Goal: Book appointment/travel/reservation

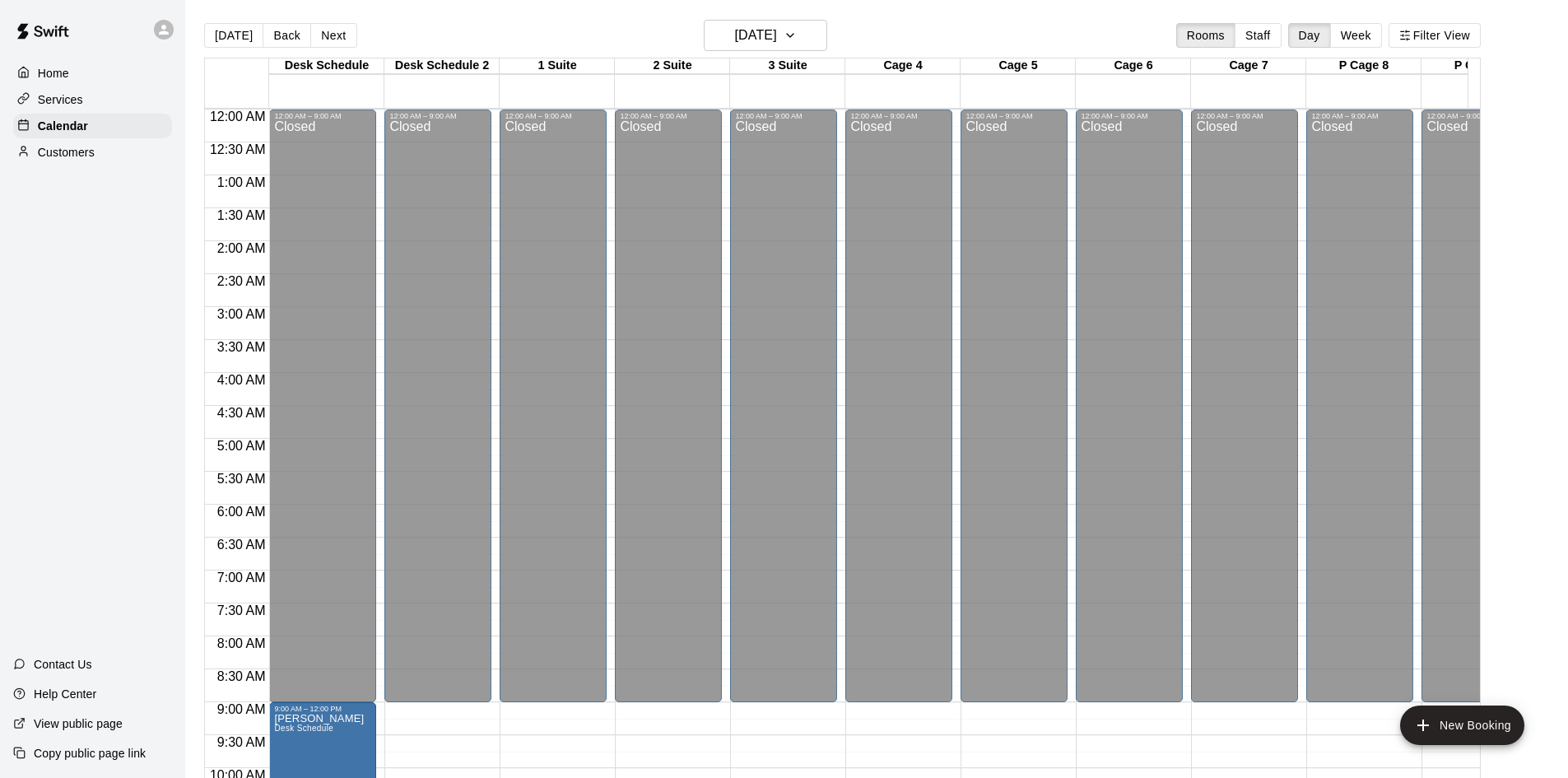
scroll to position [844, 0]
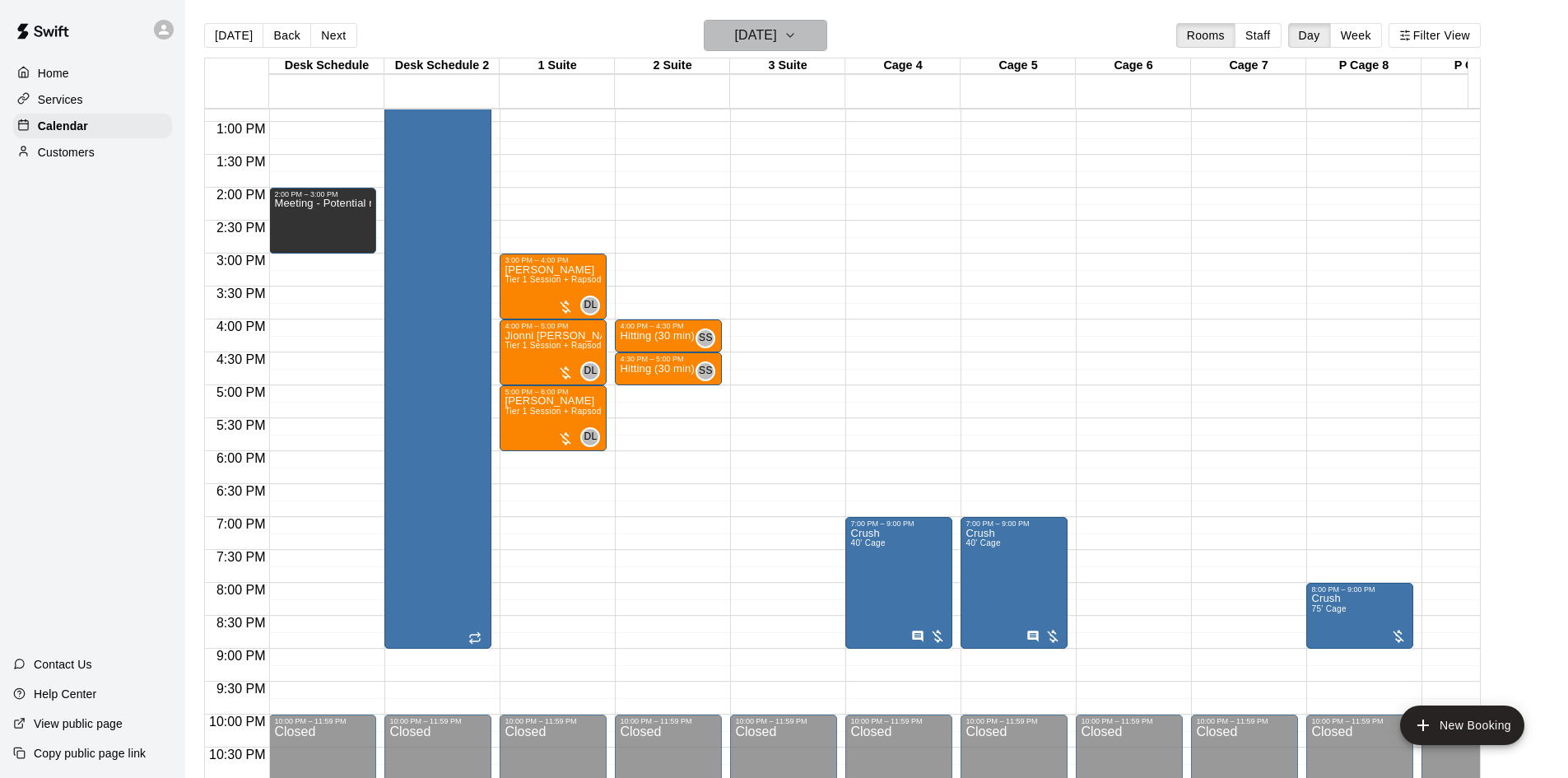
click at [760, 31] on h6 "[DATE]" at bounding box center [756, 34] width 42 height 23
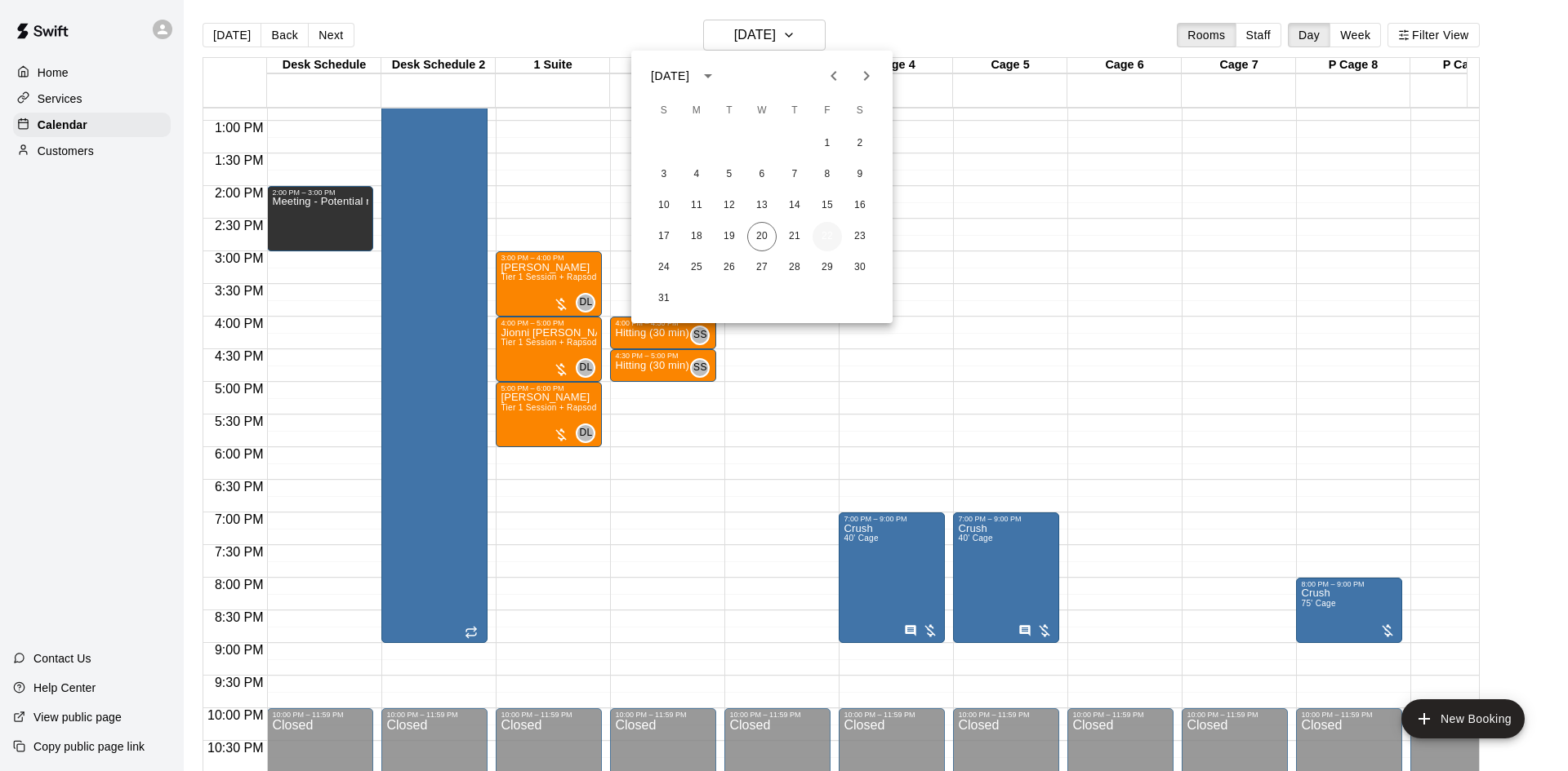
click at [827, 232] on button "22" at bounding box center [827, 237] width 30 height 30
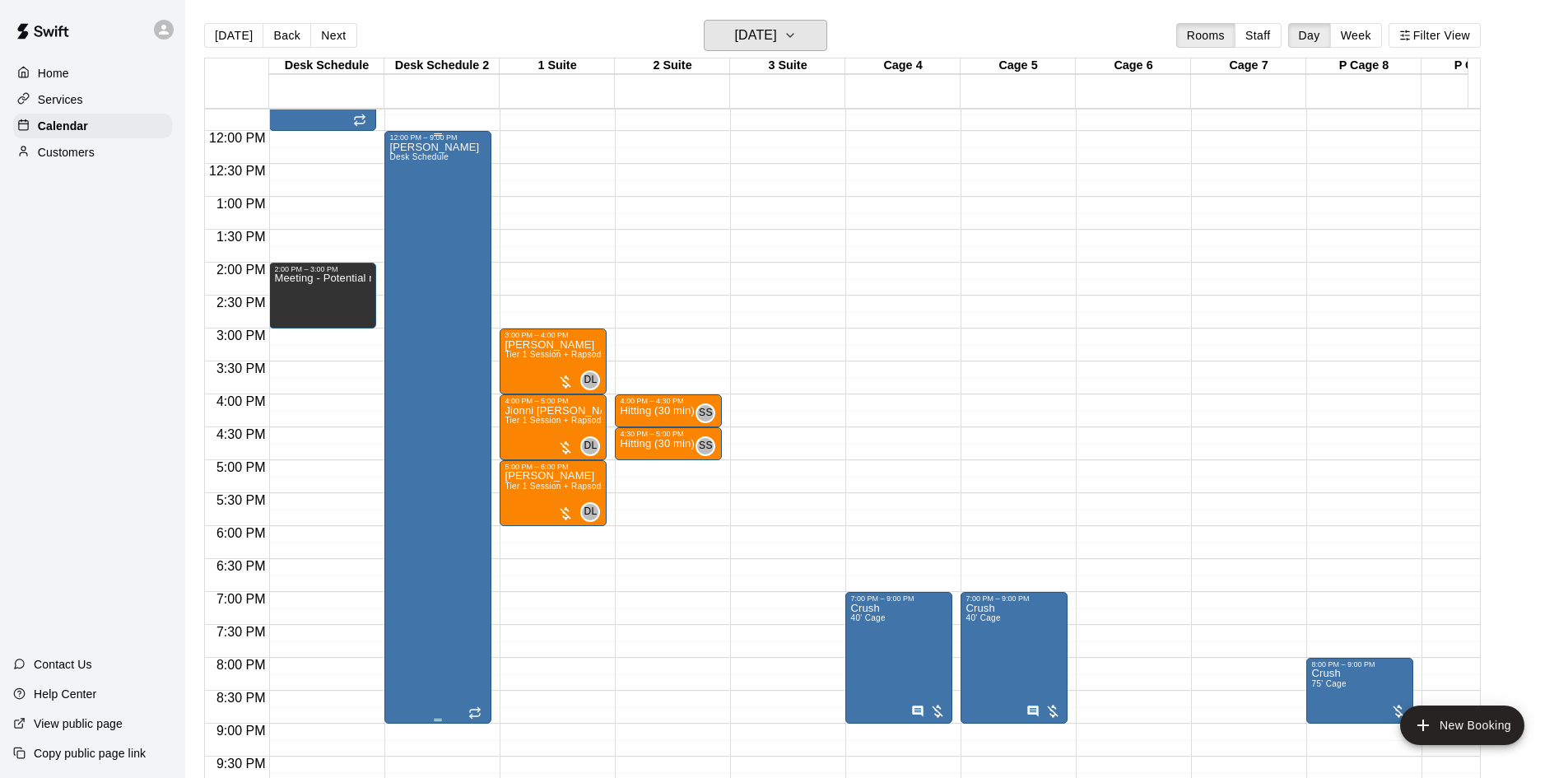
scroll to position [743, 0]
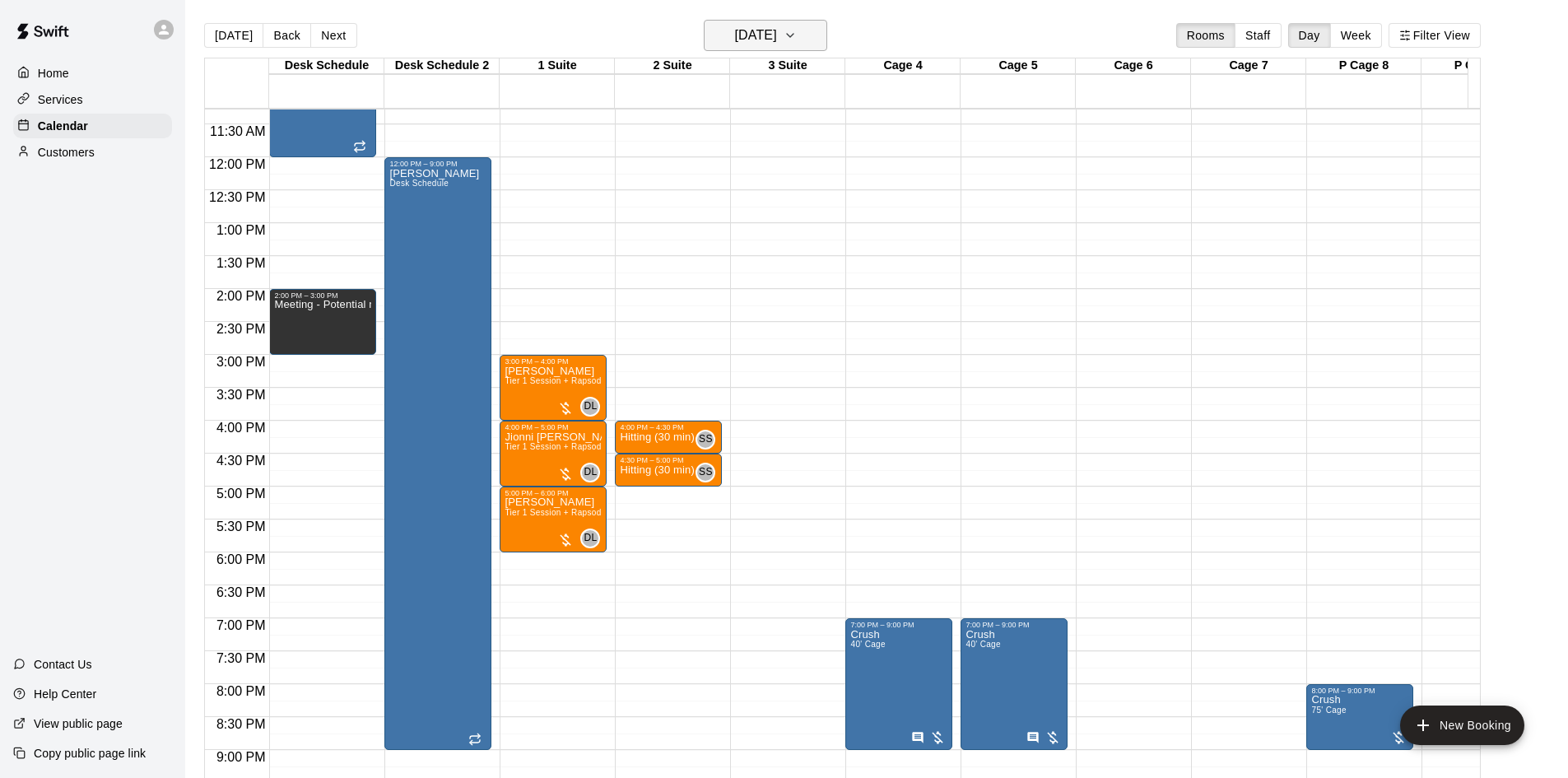
click at [770, 29] on h6 "[DATE]" at bounding box center [756, 34] width 42 height 23
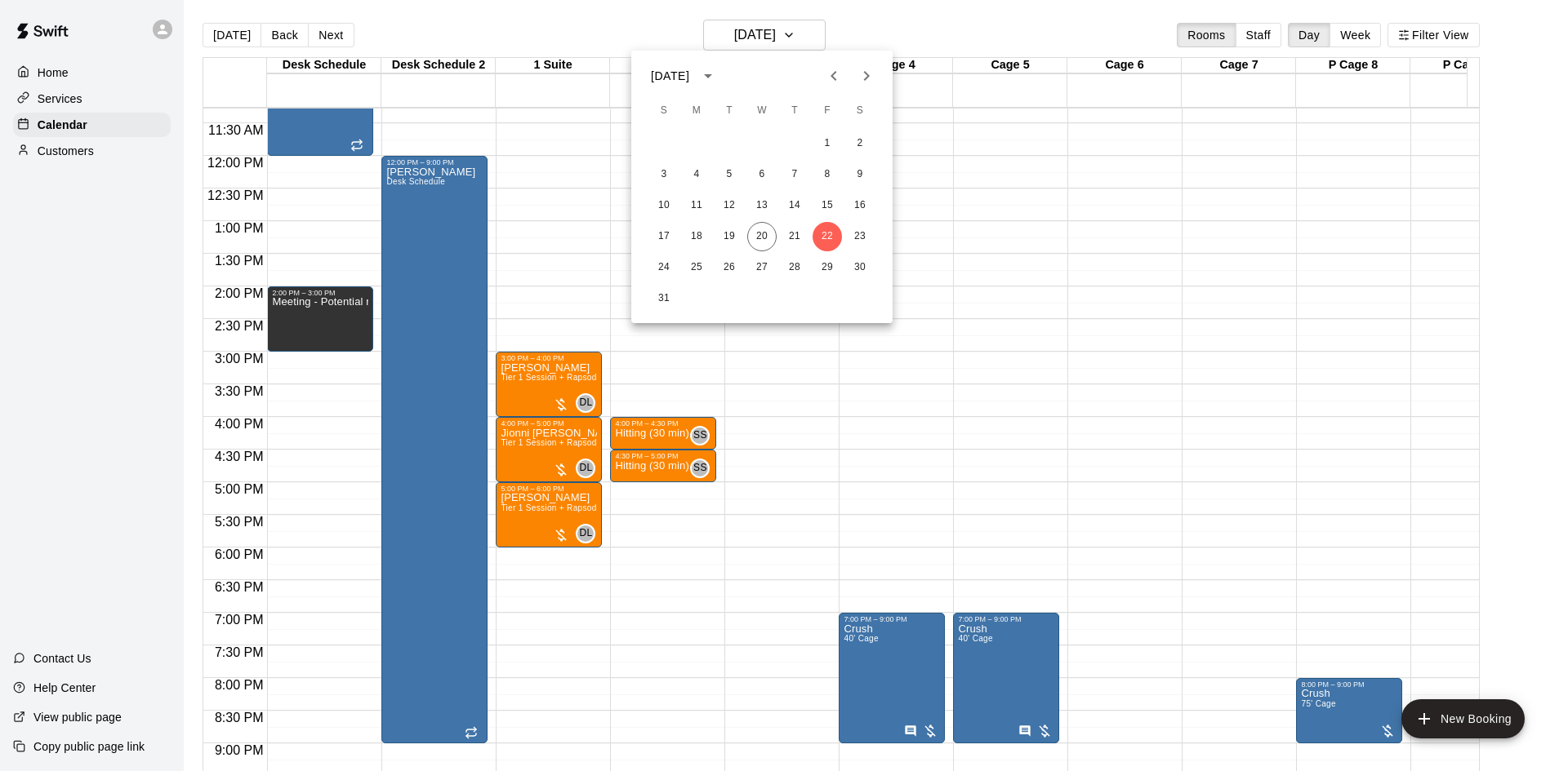
click at [823, 78] on button "Previous month" at bounding box center [833, 75] width 32 height 32
click at [833, 77] on icon "Previous month" at bounding box center [833, 75] width 5 height 10
click at [826, 78] on icon "Previous month" at bounding box center [834, 76] width 20 height 20
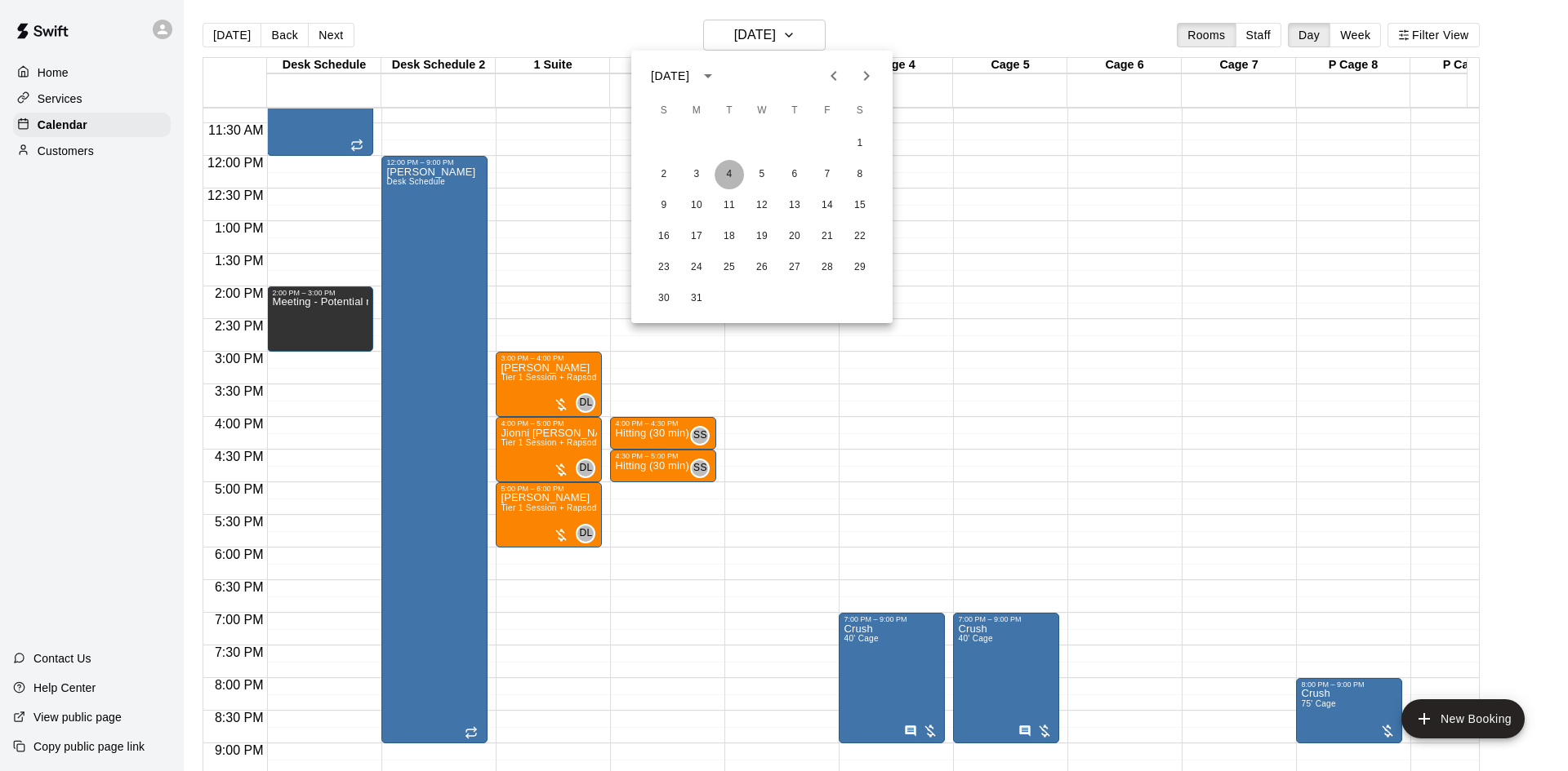
click at [729, 182] on button "4" at bounding box center [729, 174] width 30 height 30
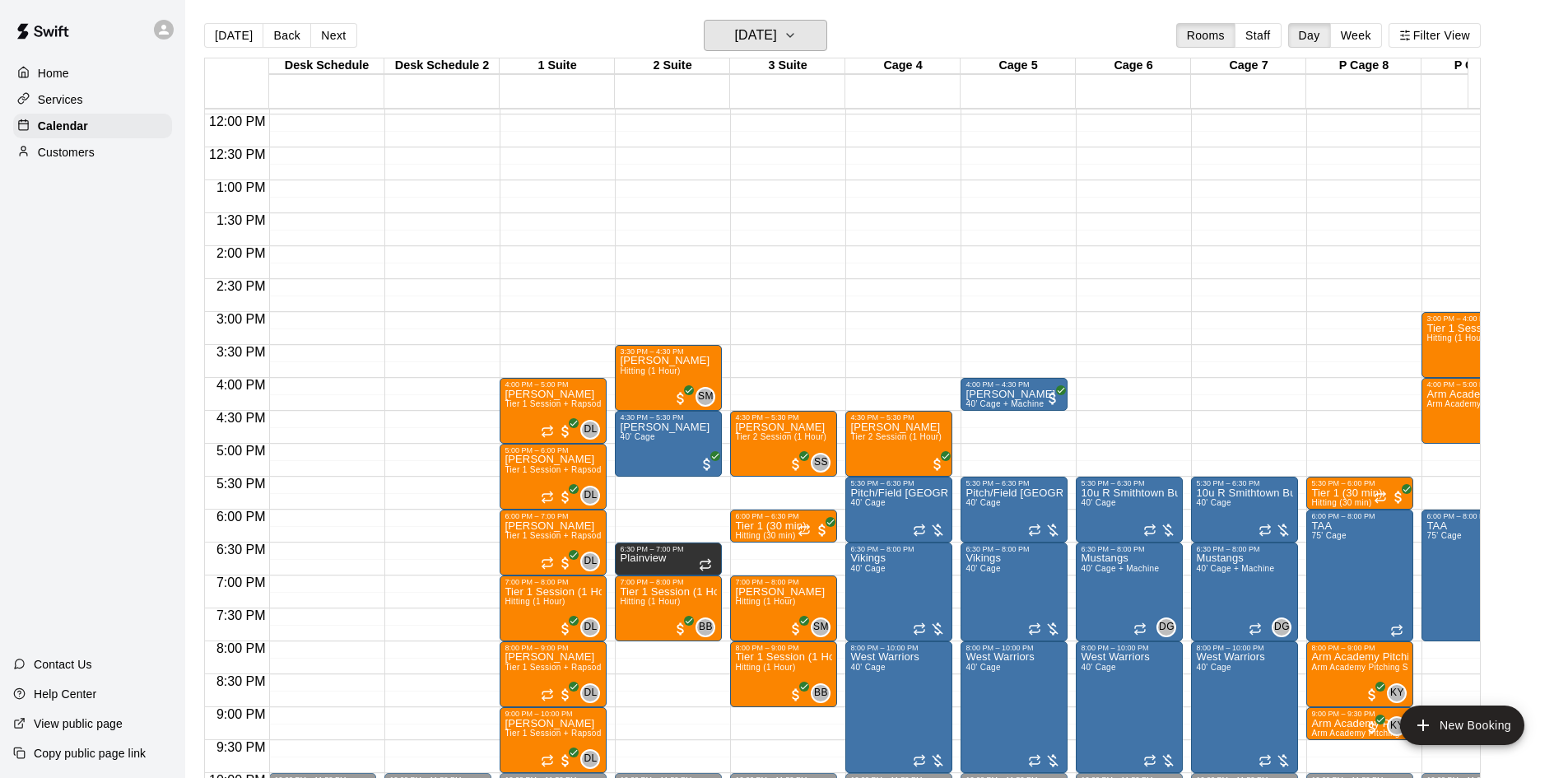
scroll to position [825, 0]
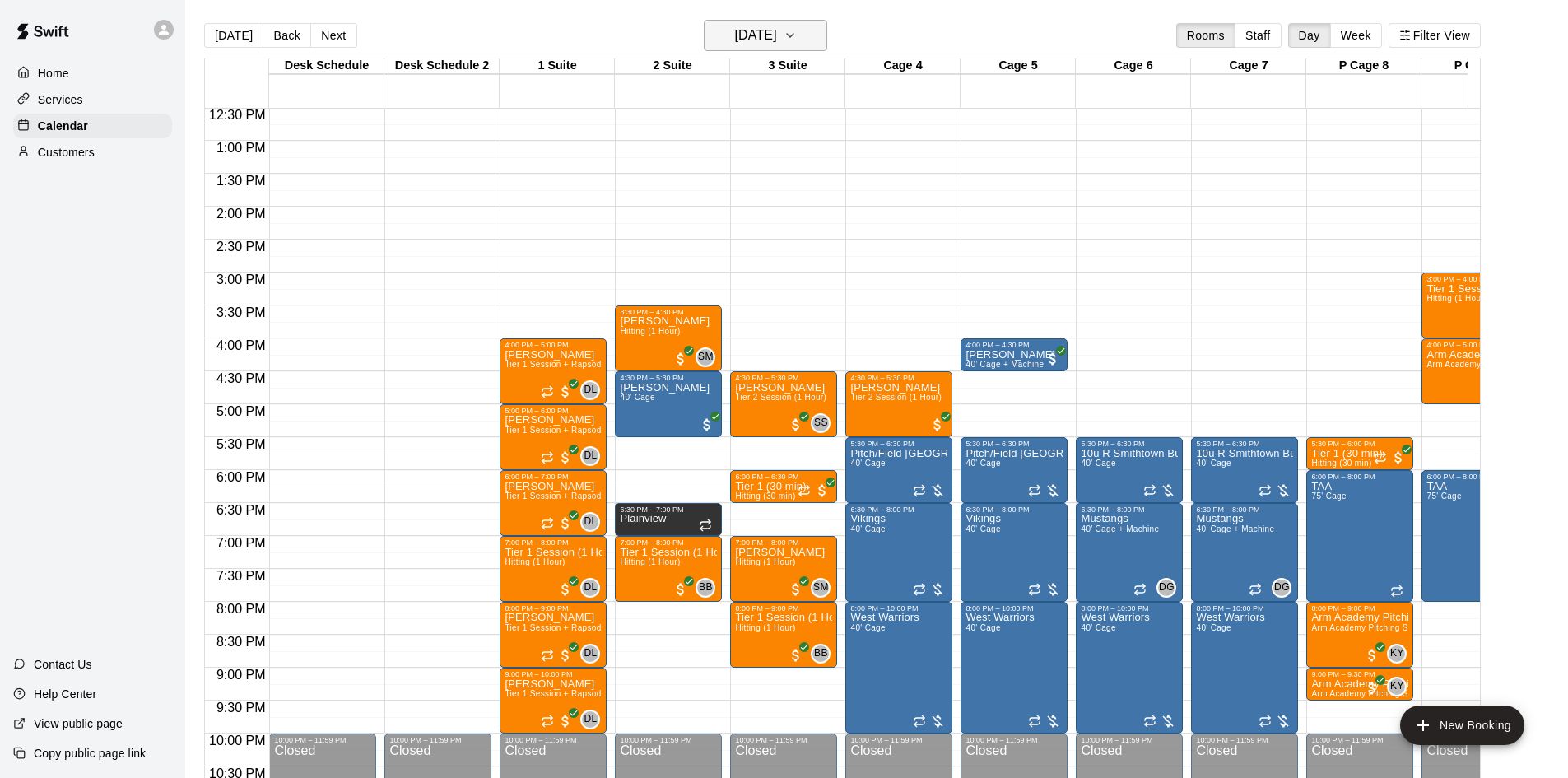
click at [770, 42] on h6 "[DATE]" at bounding box center [756, 34] width 42 height 23
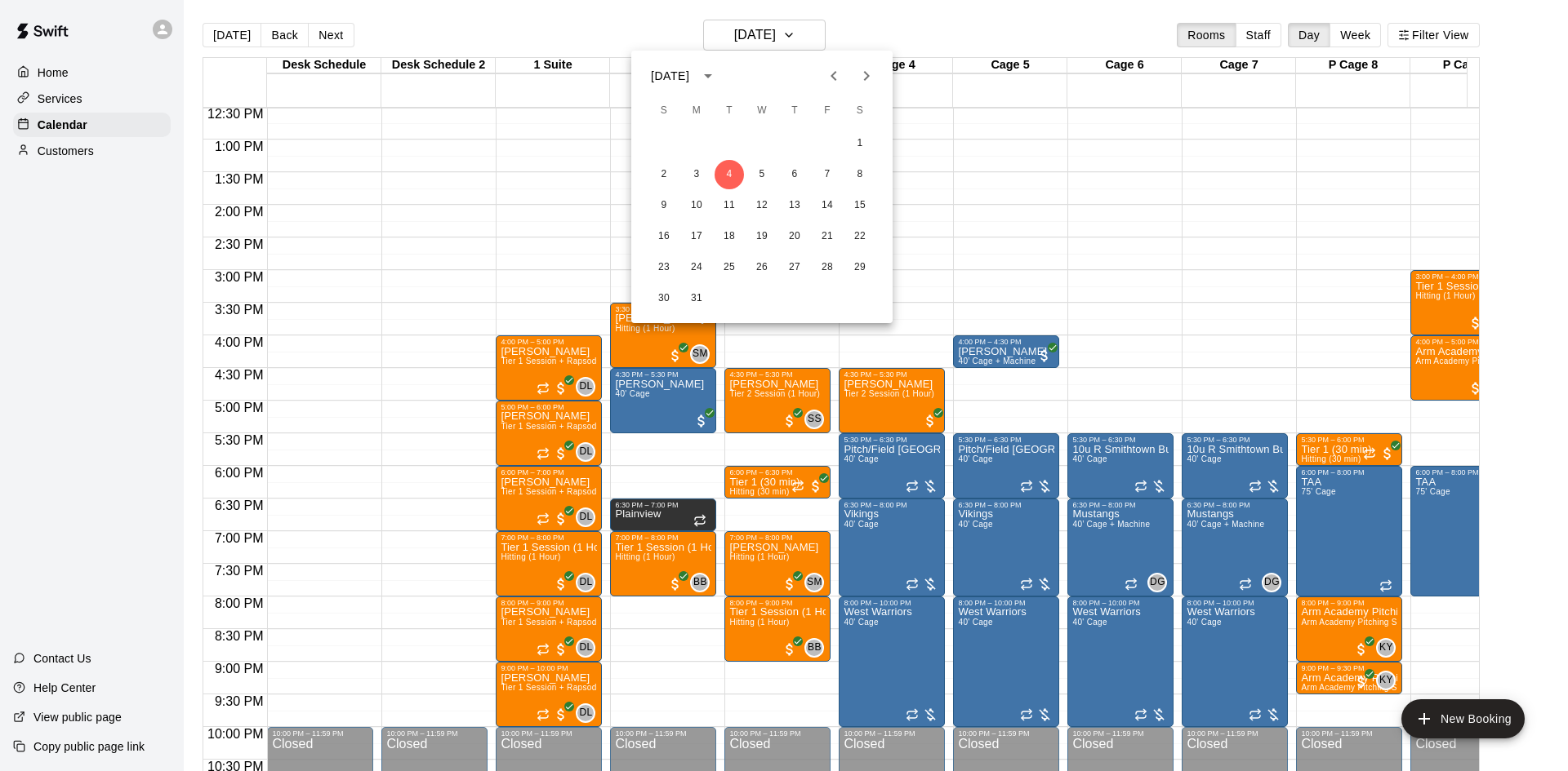
click at [838, 69] on icon "Previous month" at bounding box center [834, 76] width 20 height 20
click at [719, 169] on button "4" at bounding box center [729, 174] width 30 height 30
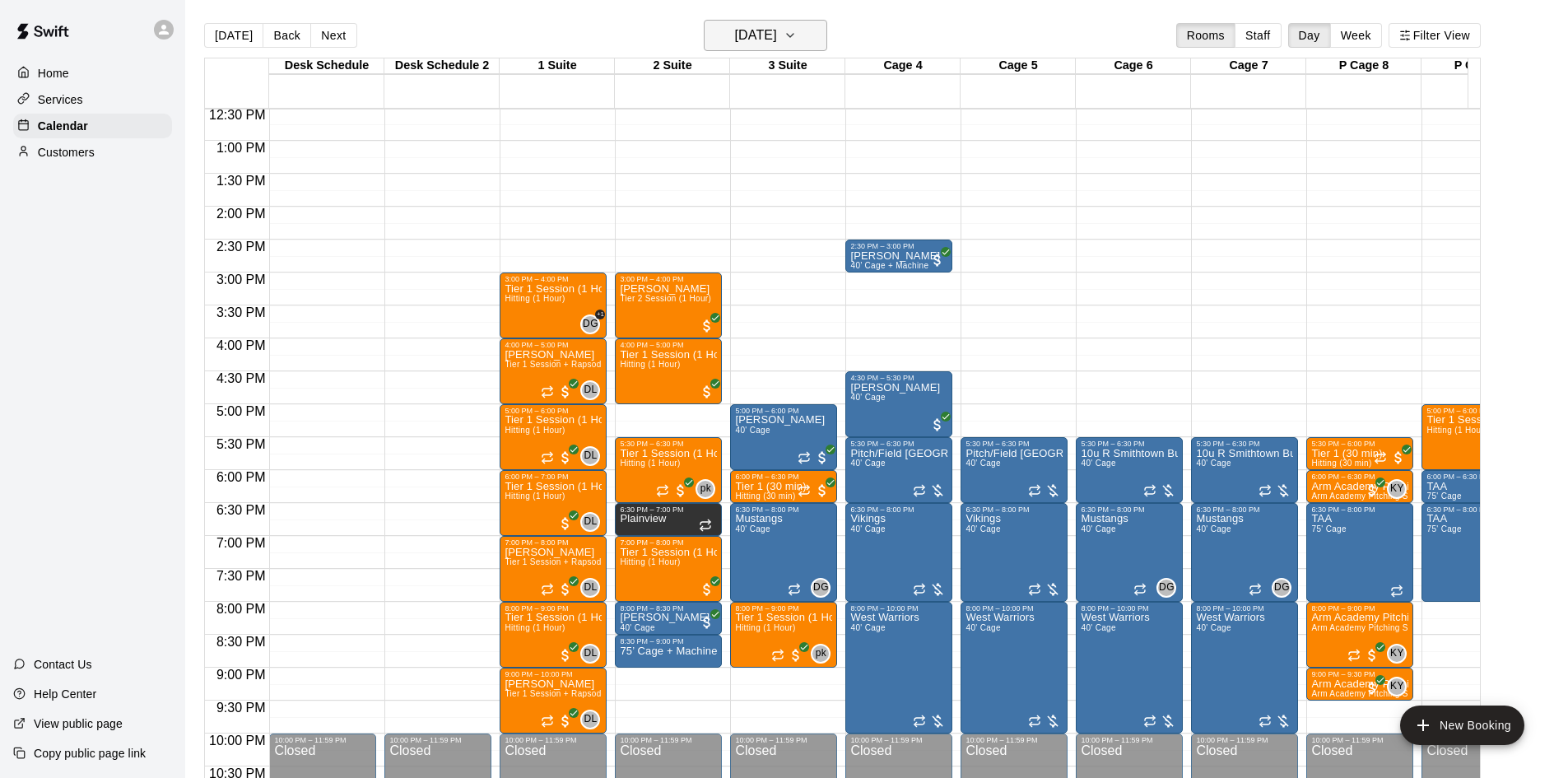
click at [778, 37] on h6 "[DATE]" at bounding box center [756, 34] width 42 height 23
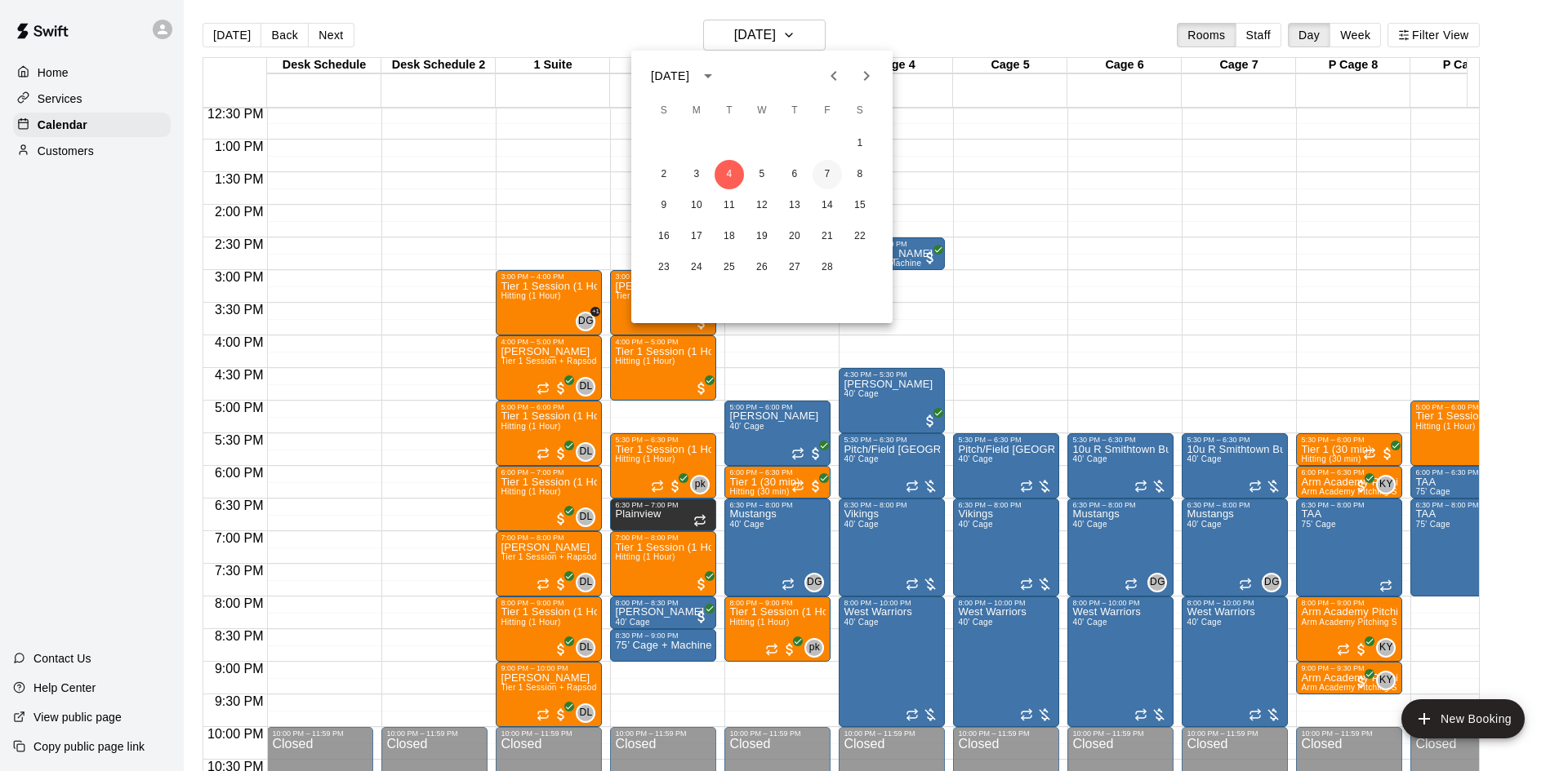
click at [828, 178] on button "7" at bounding box center [827, 174] width 30 height 30
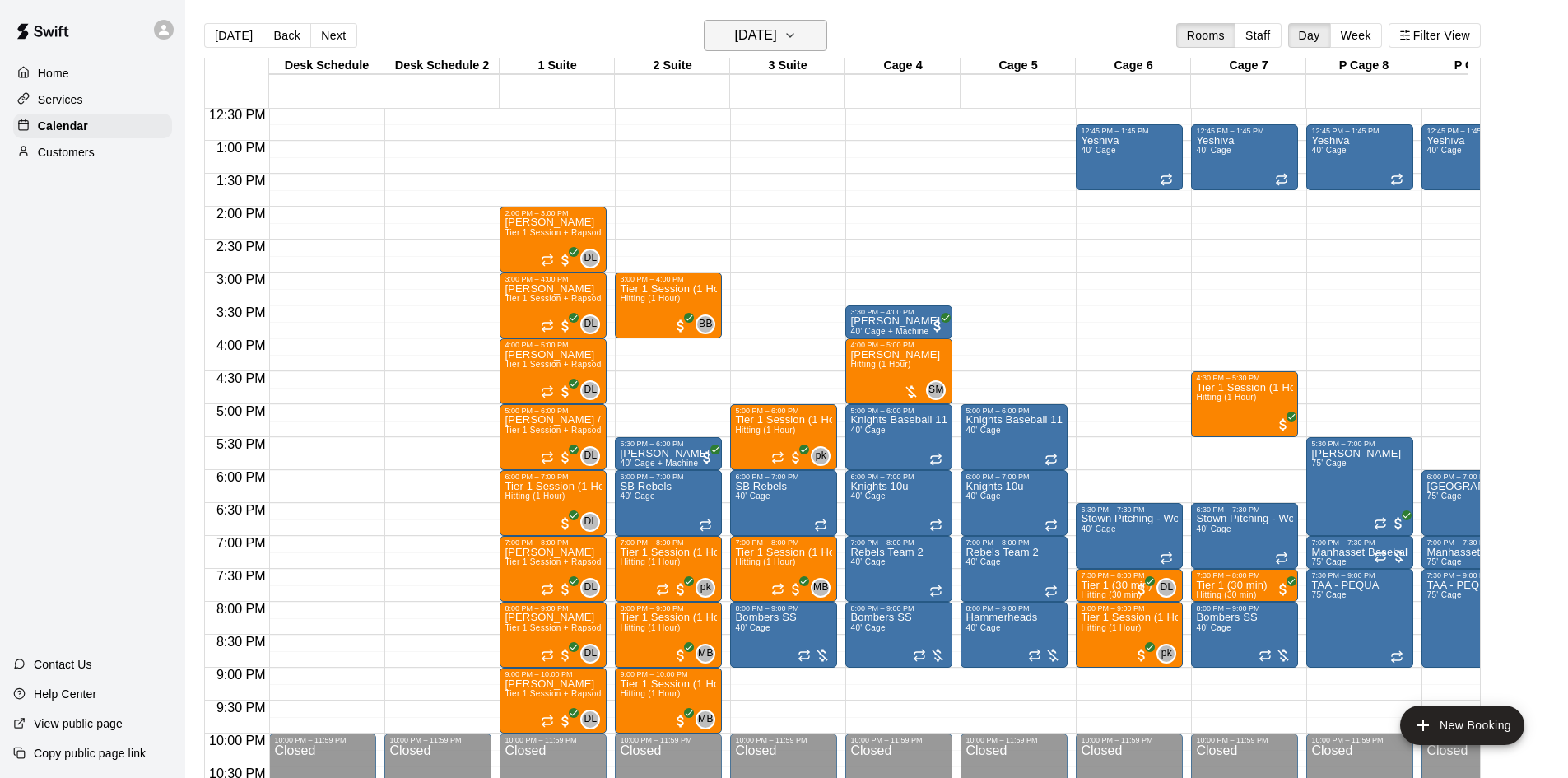
click at [758, 30] on h6 "[DATE]" at bounding box center [756, 34] width 42 height 23
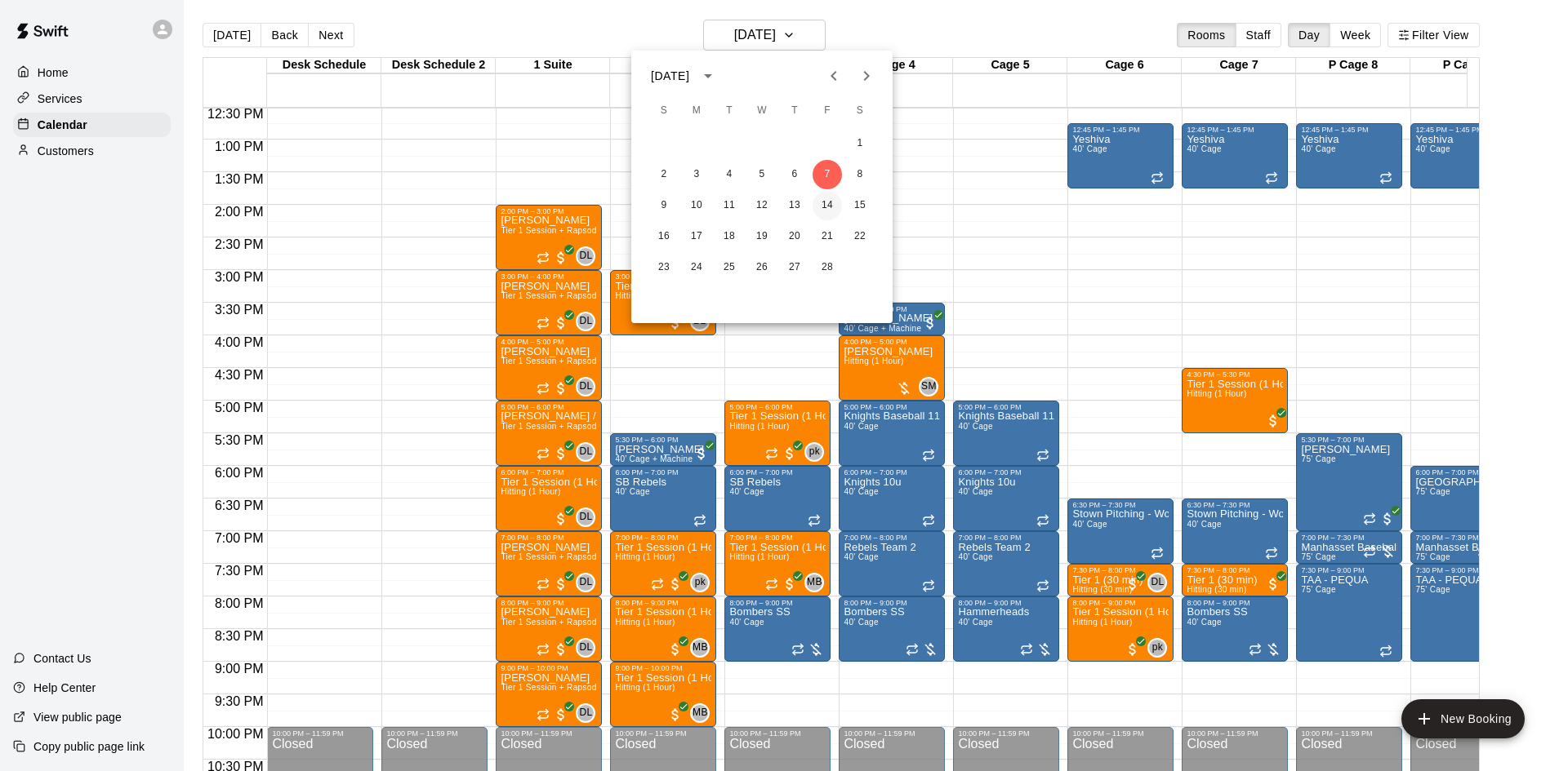
click at [823, 204] on button "14" at bounding box center [827, 205] width 30 height 30
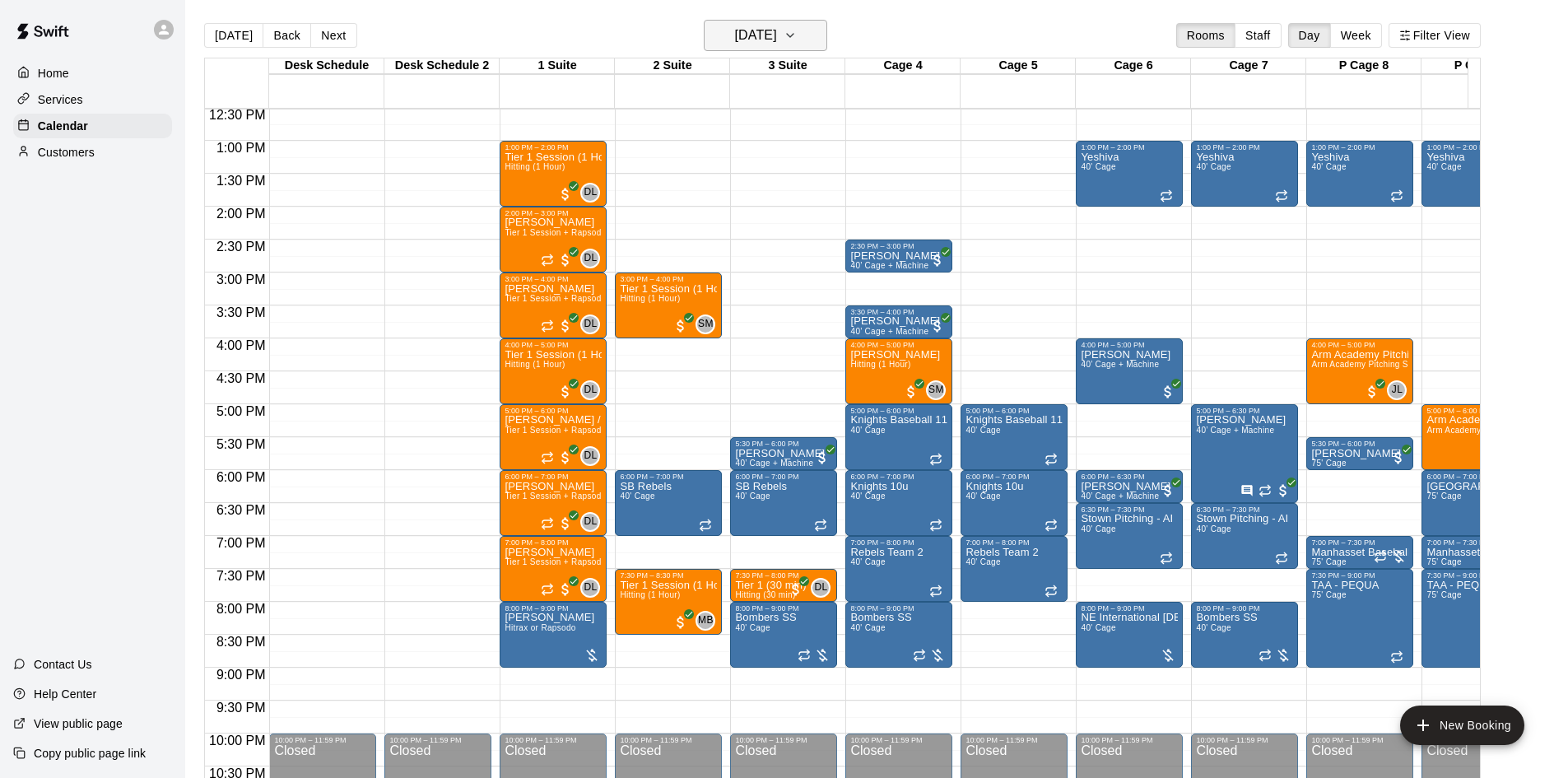
click at [770, 23] on button "[DATE]" at bounding box center [765, 35] width 124 height 32
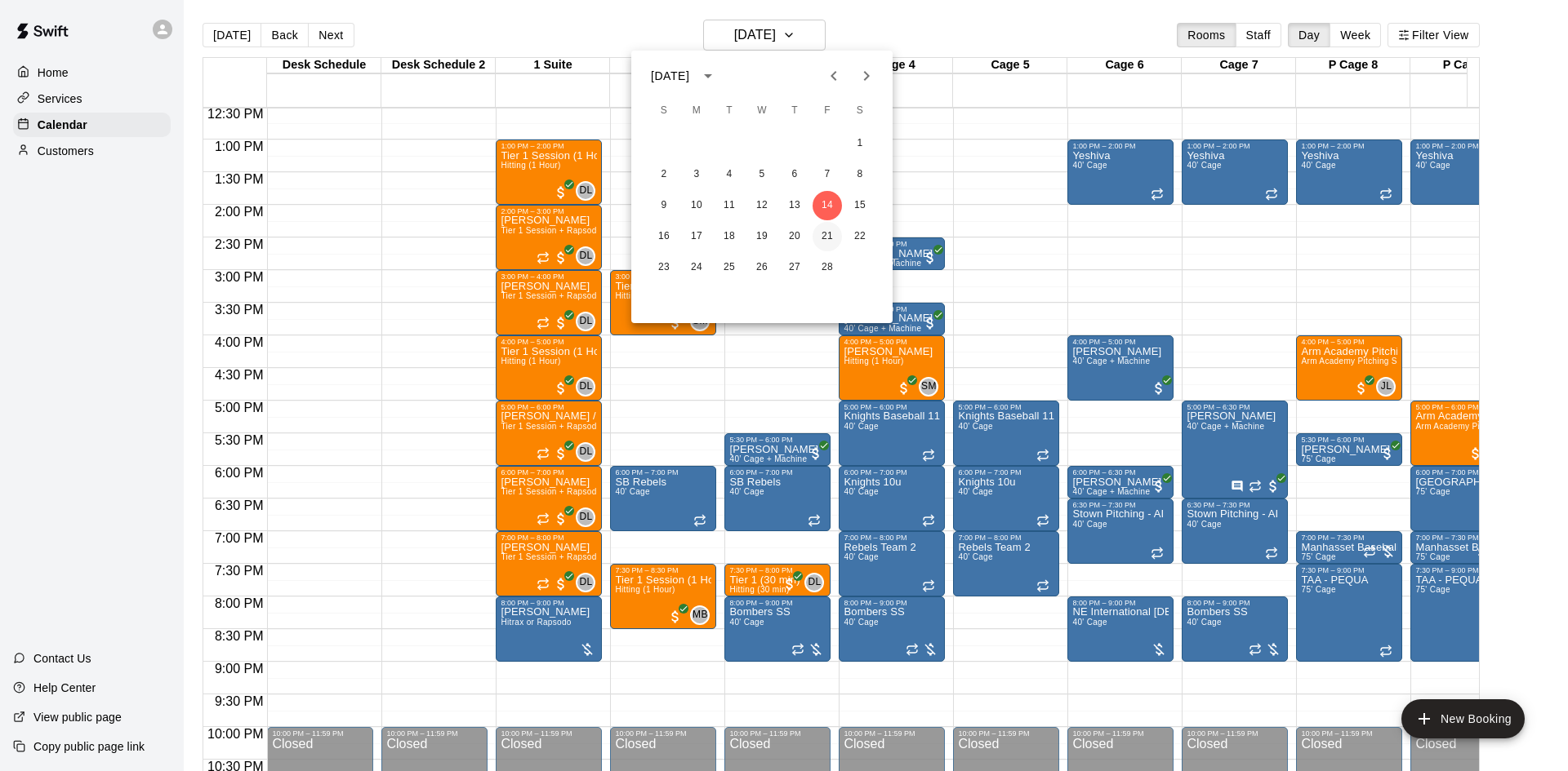
click at [831, 225] on button "21" at bounding box center [827, 237] width 30 height 30
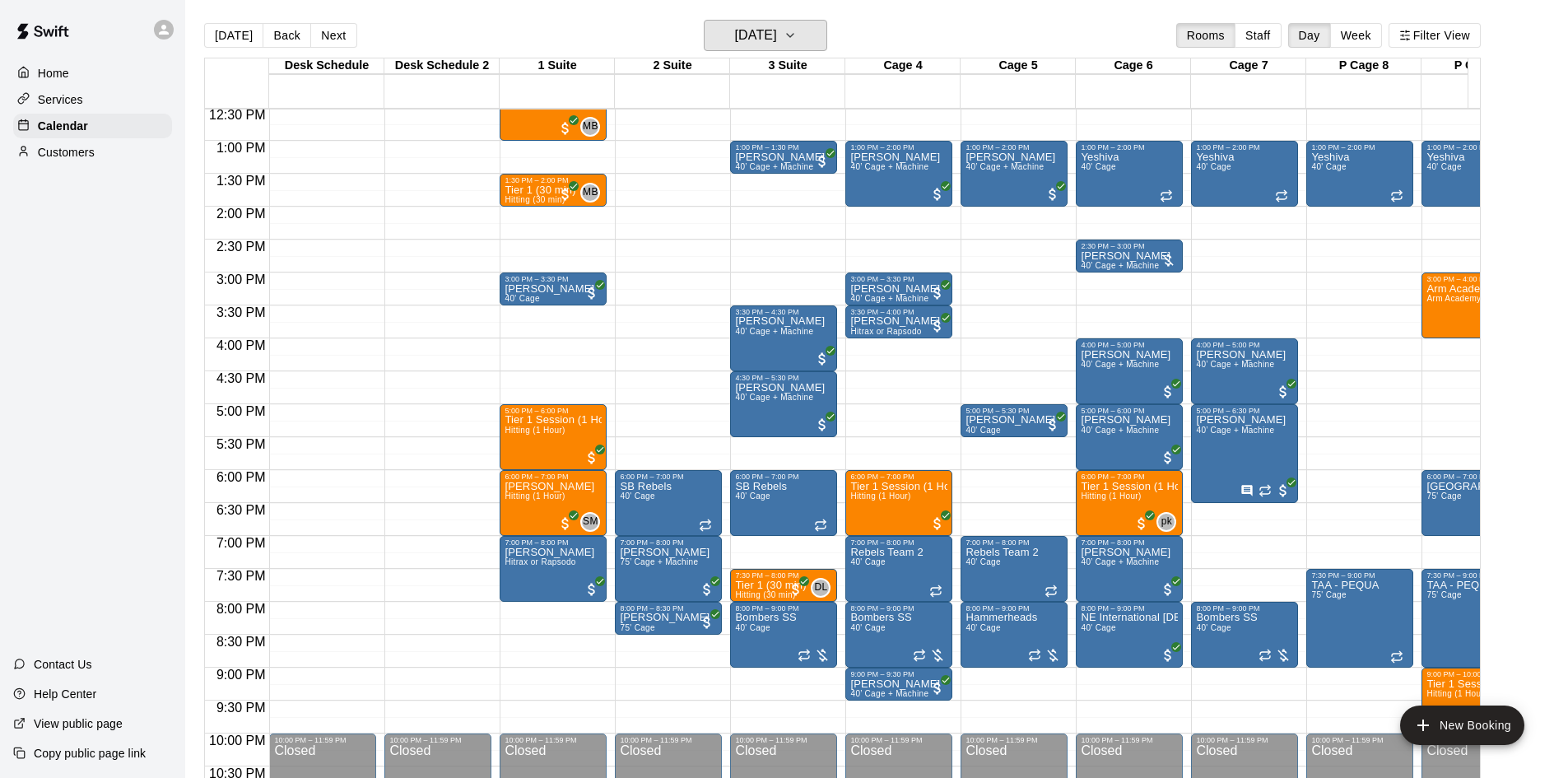
scroll to position [743, 0]
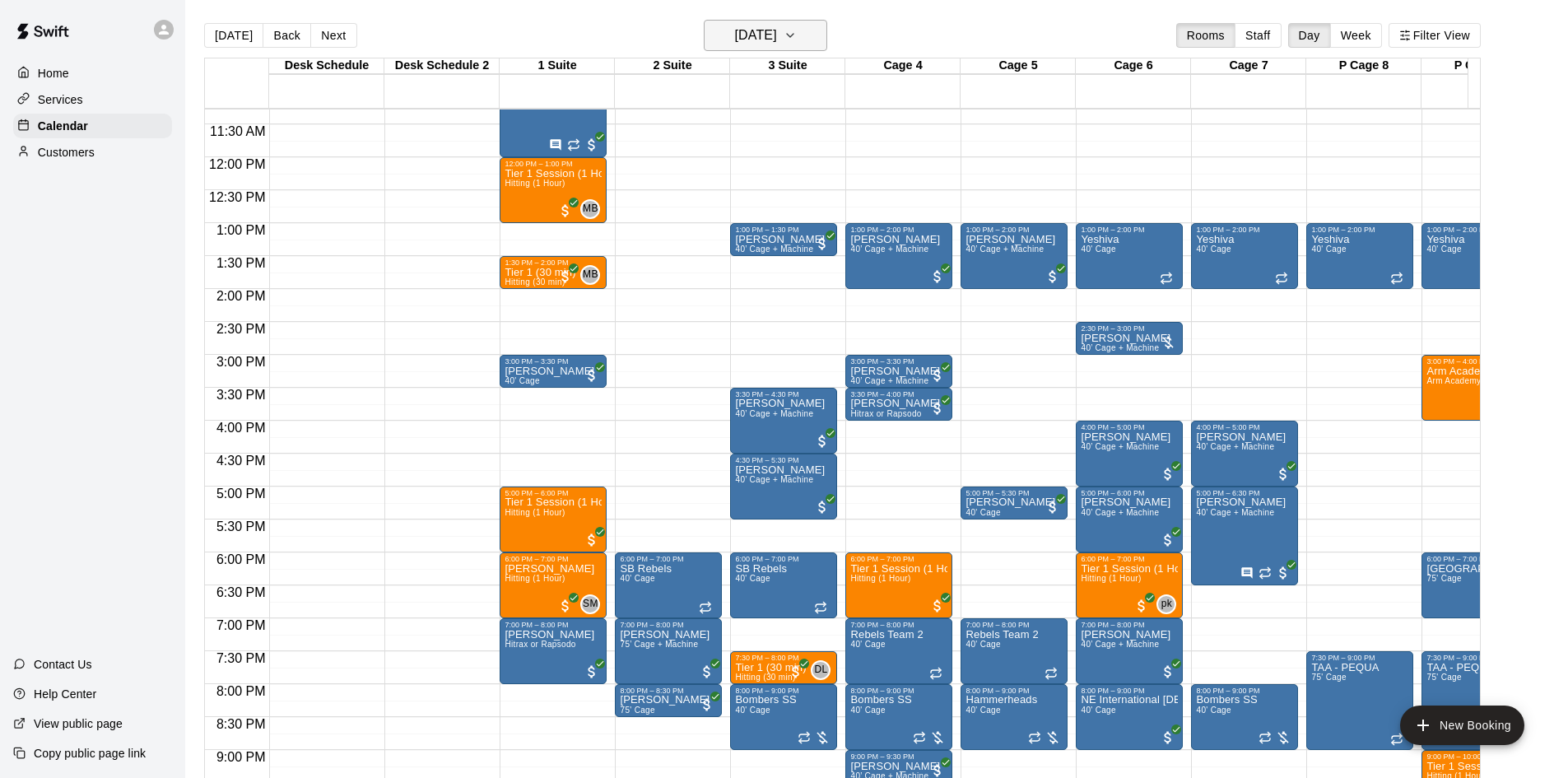
click at [778, 33] on h6 "[DATE]" at bounding box center [756, 34] width 42 height 23
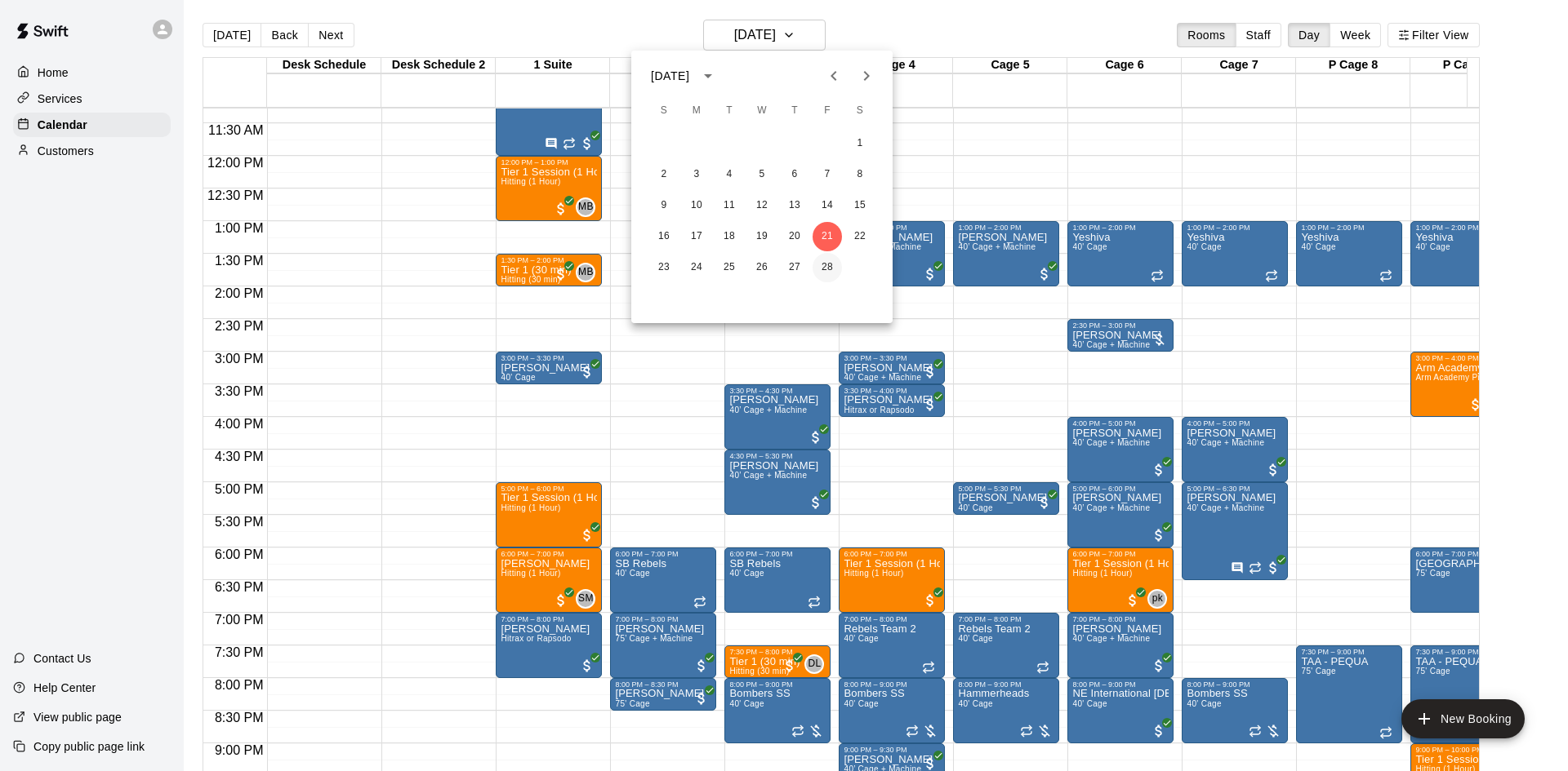
click at [828, 264] on button "28" at bounding box center [827, 267] width 30 height 30
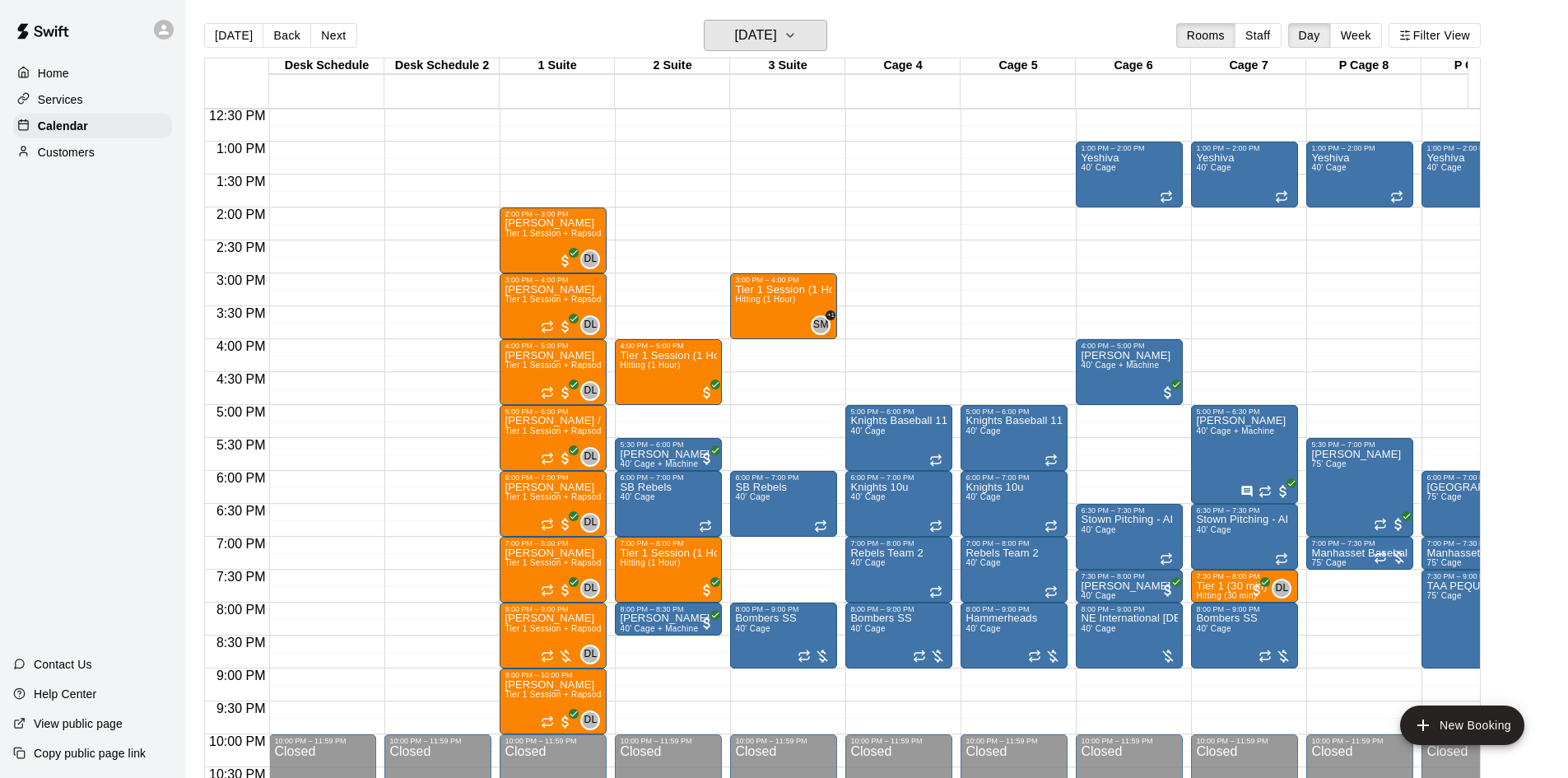
scroll to position [825, 0]
click at [237, 31] on button "[DATE]" at bounding box center [234, 34] width 60 height 24
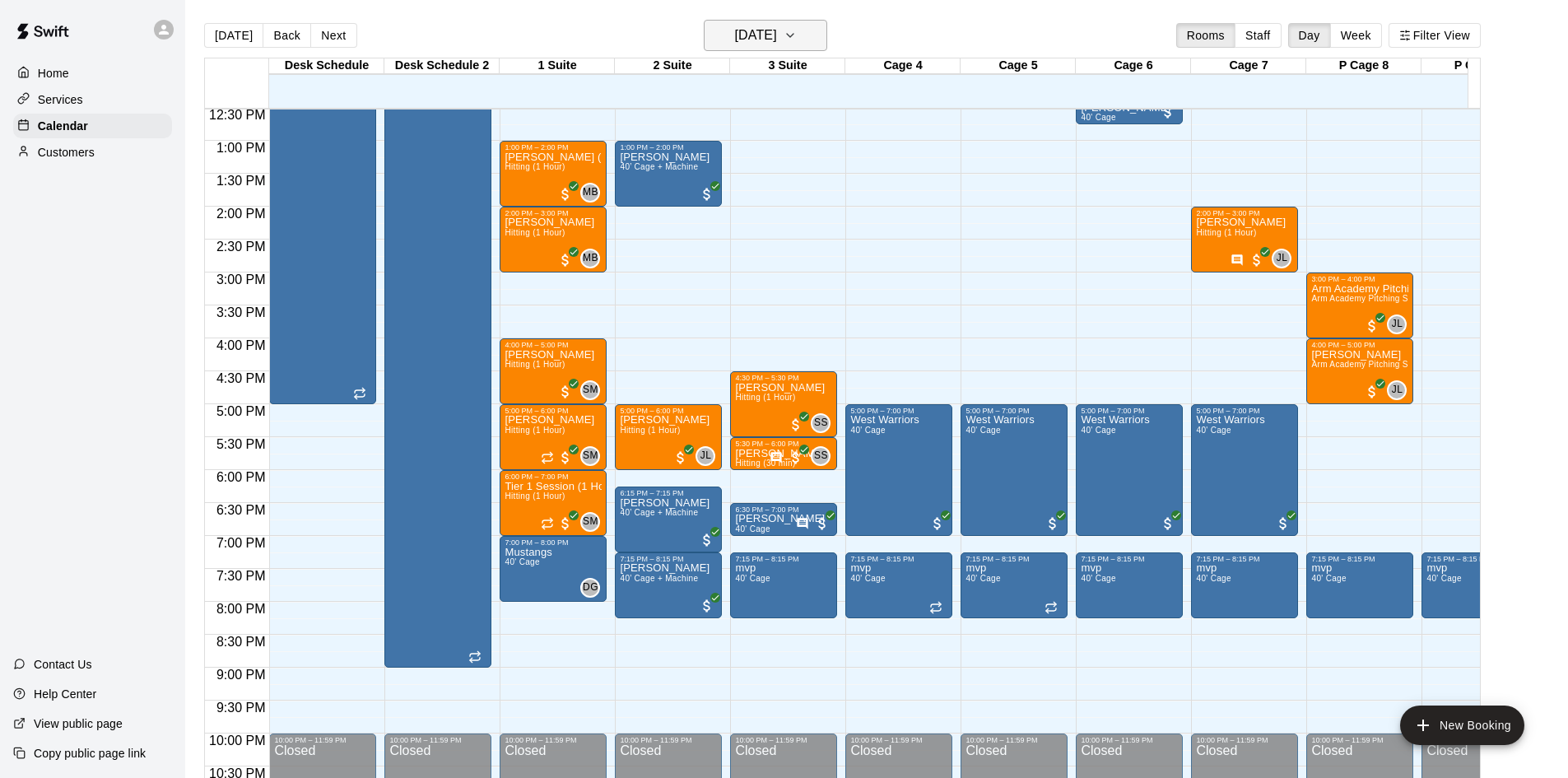
click at [758, 33] on h6 "[DATE]" at bounding box center [756, 34] width 42 height 23
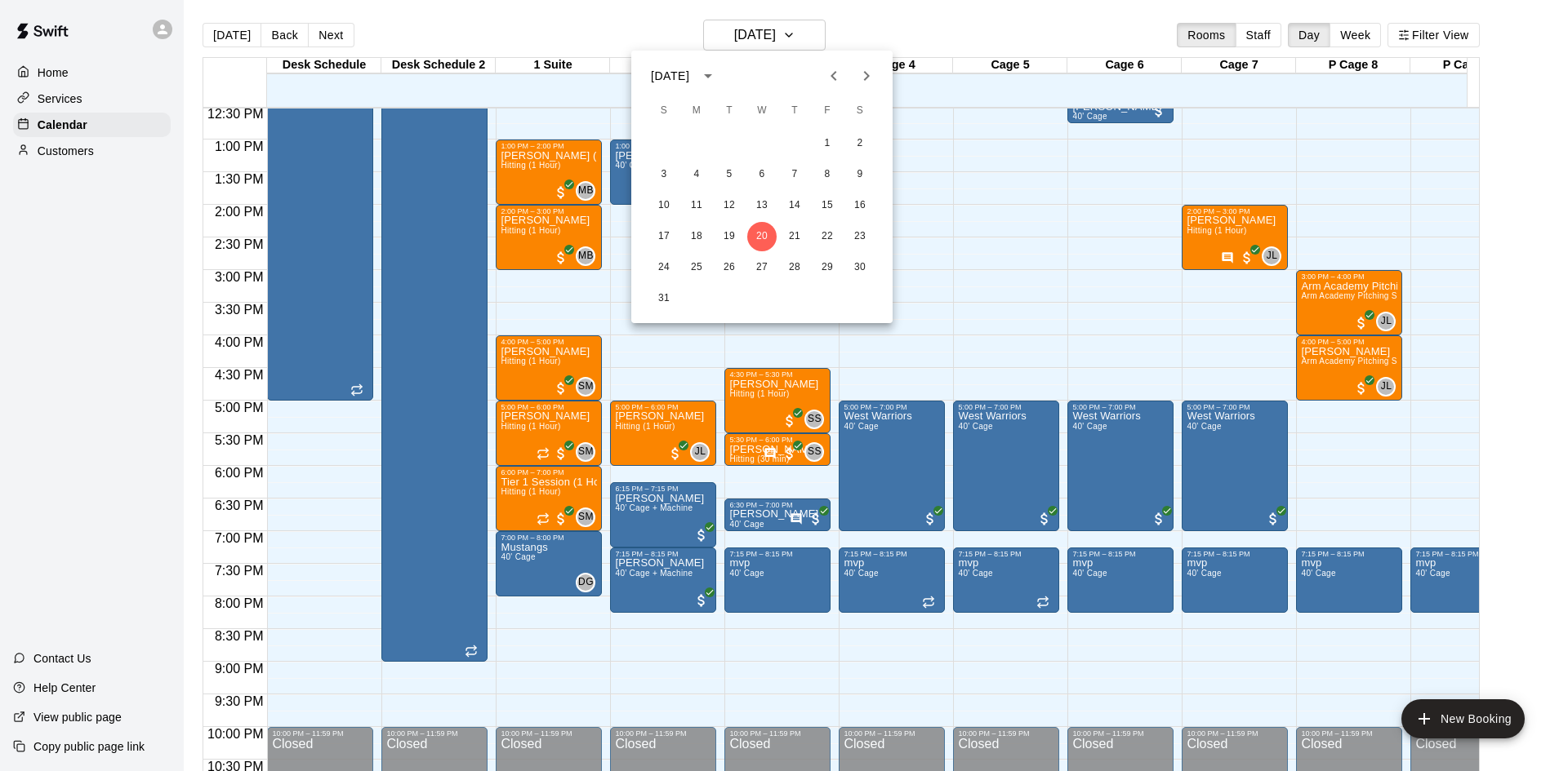
click at [934, 218] on div at bounding box center [784, 386] width 1568 height 771
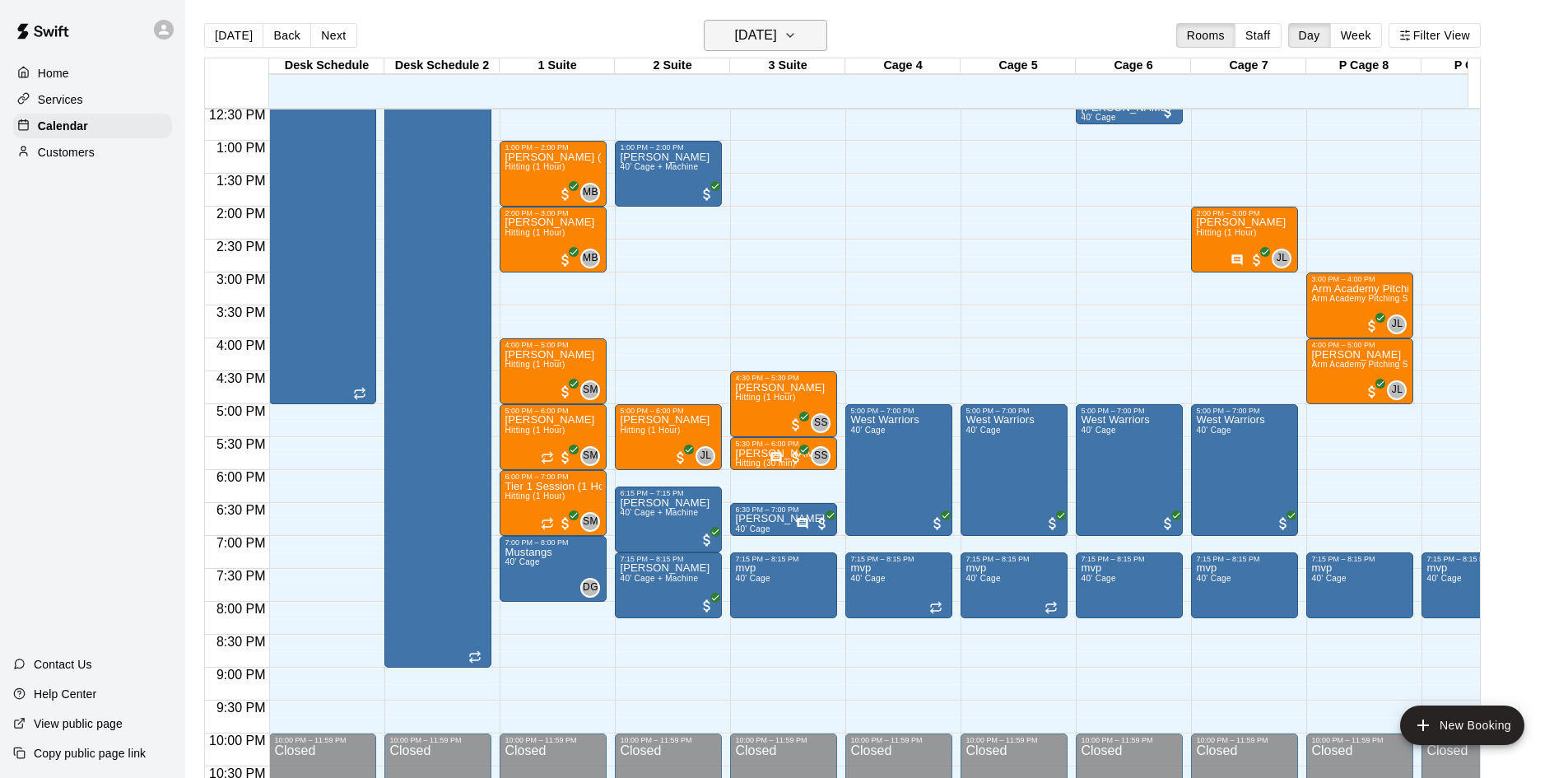
click at [751, 30] on h6 "[DATE]" at bounding box center [756, 34] width 42 height 23
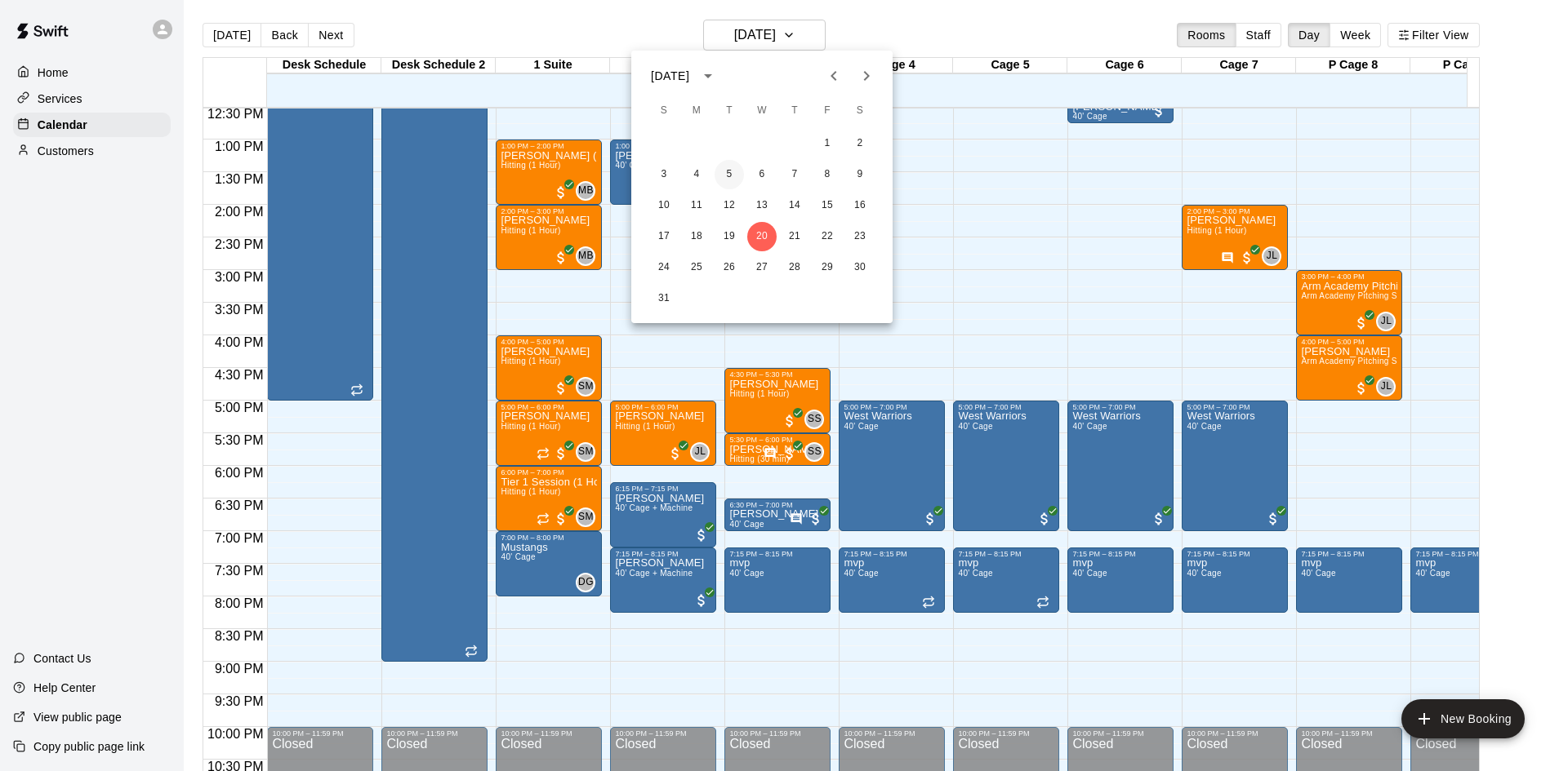
click at [727, 180] on button "5" at bounding box center [729, 174] width 30 height 30
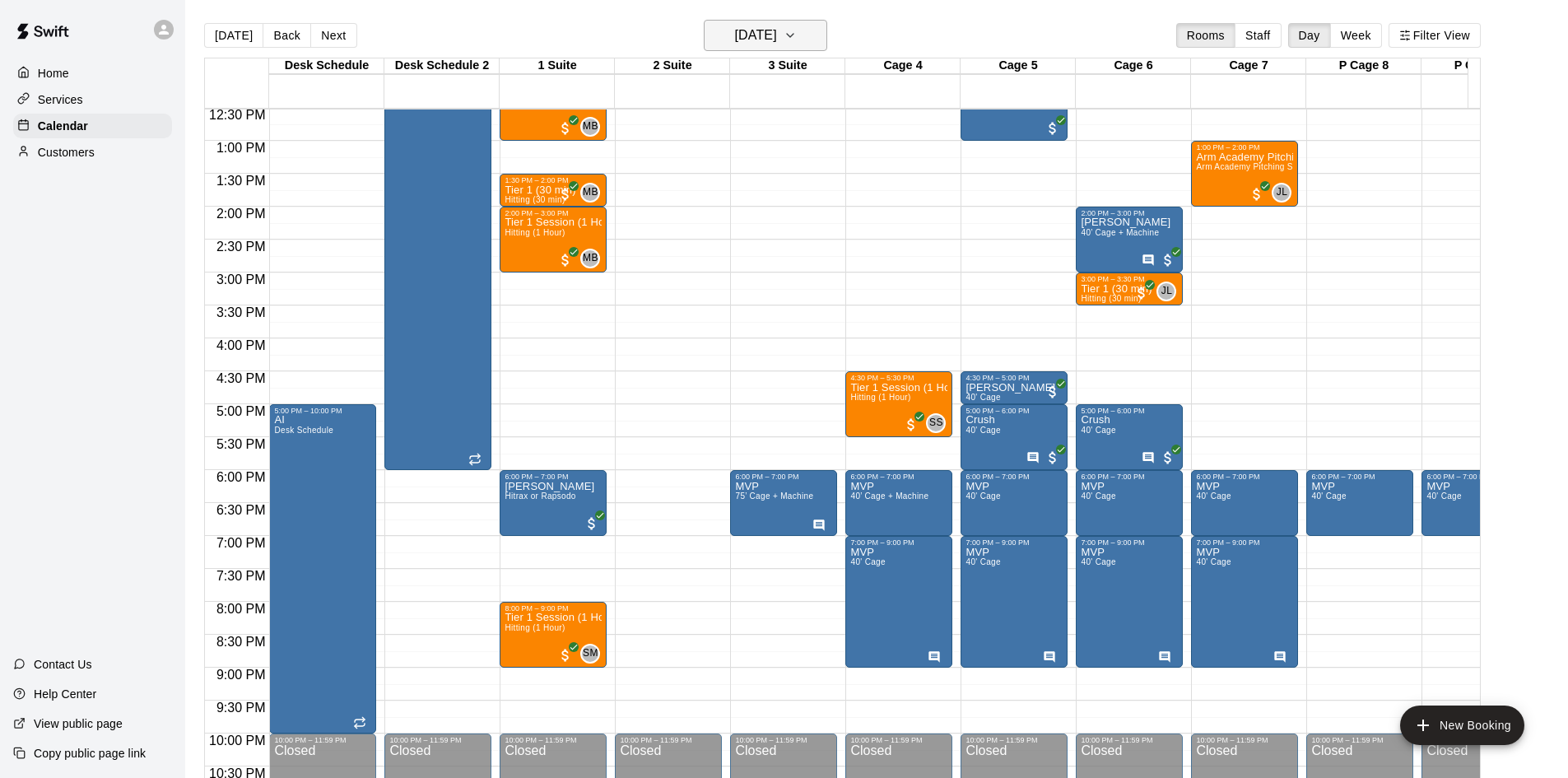
click at [778, 24] on h6 "[DATE]" at bounding box center [756, 34] width 42 height 23
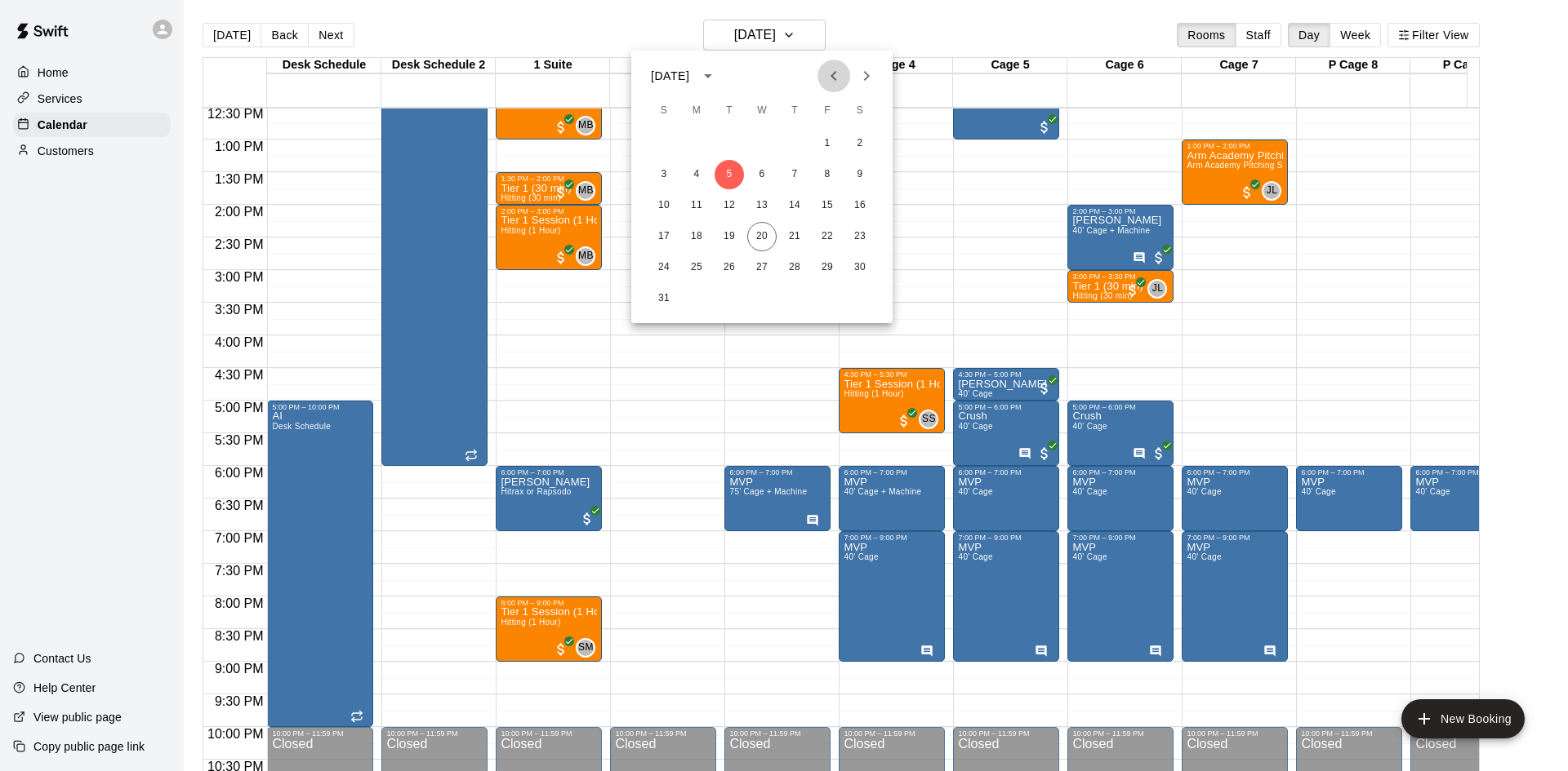
click at [829, 77] on icon "Previous month" at bounding box center [834, 76] width 20 height 20
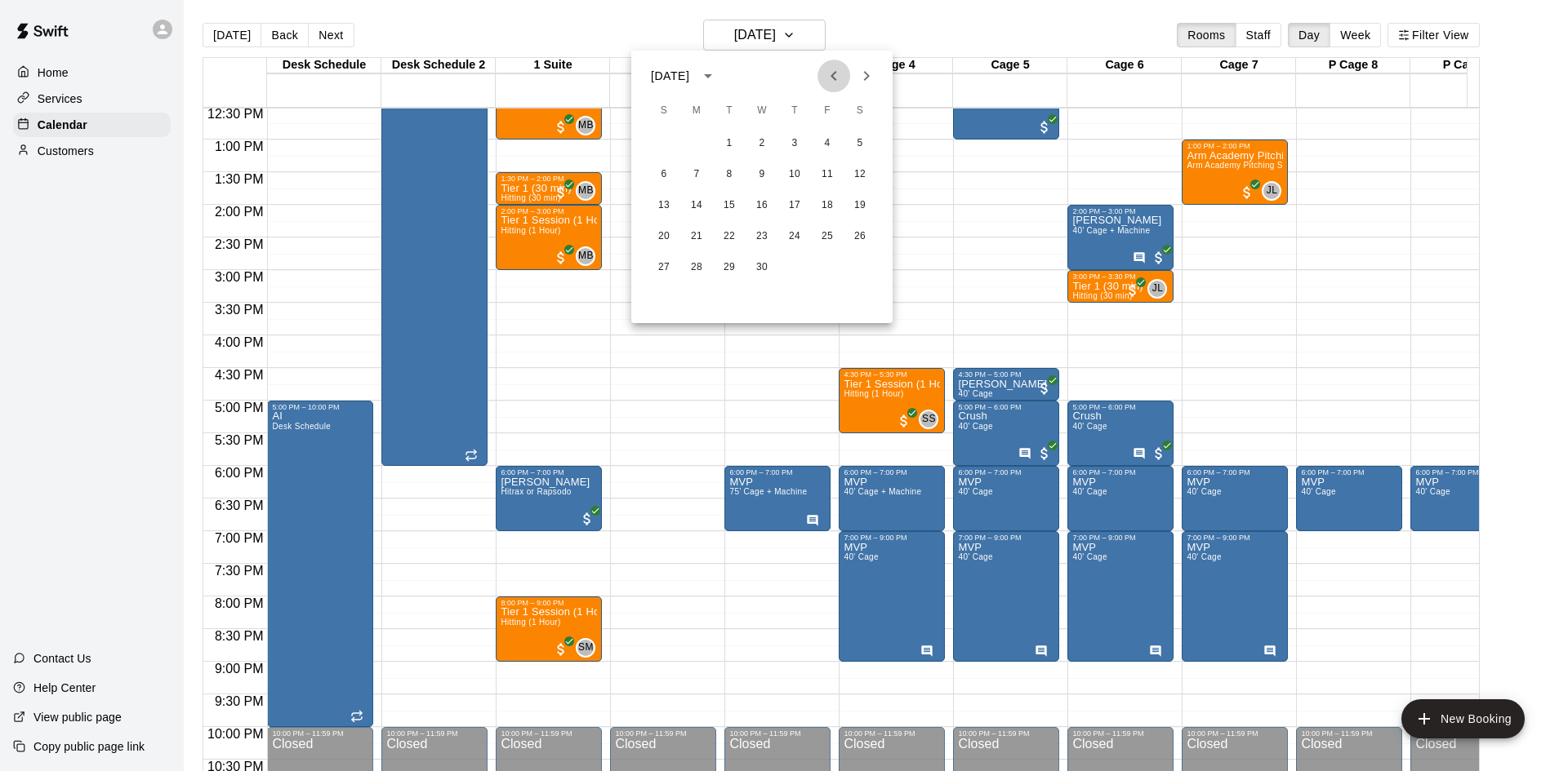
click at [829, 77] on icon "Previous month" at bounding box center [834, 76] width 20 height 20
click at [734, 148] on button "3" at bounding box center [729, 143] width 30 height 30
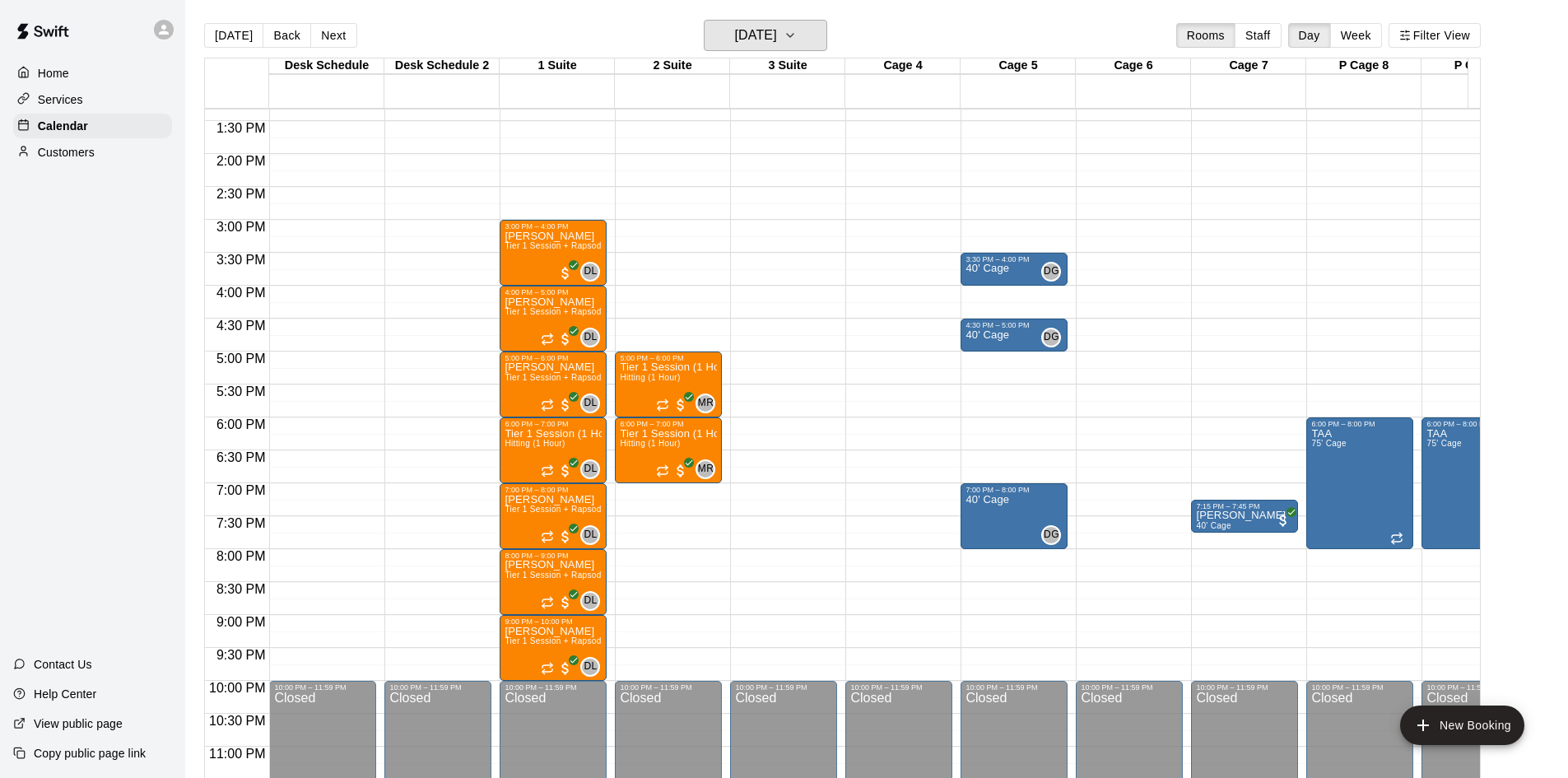
scroll to position [907, 0]
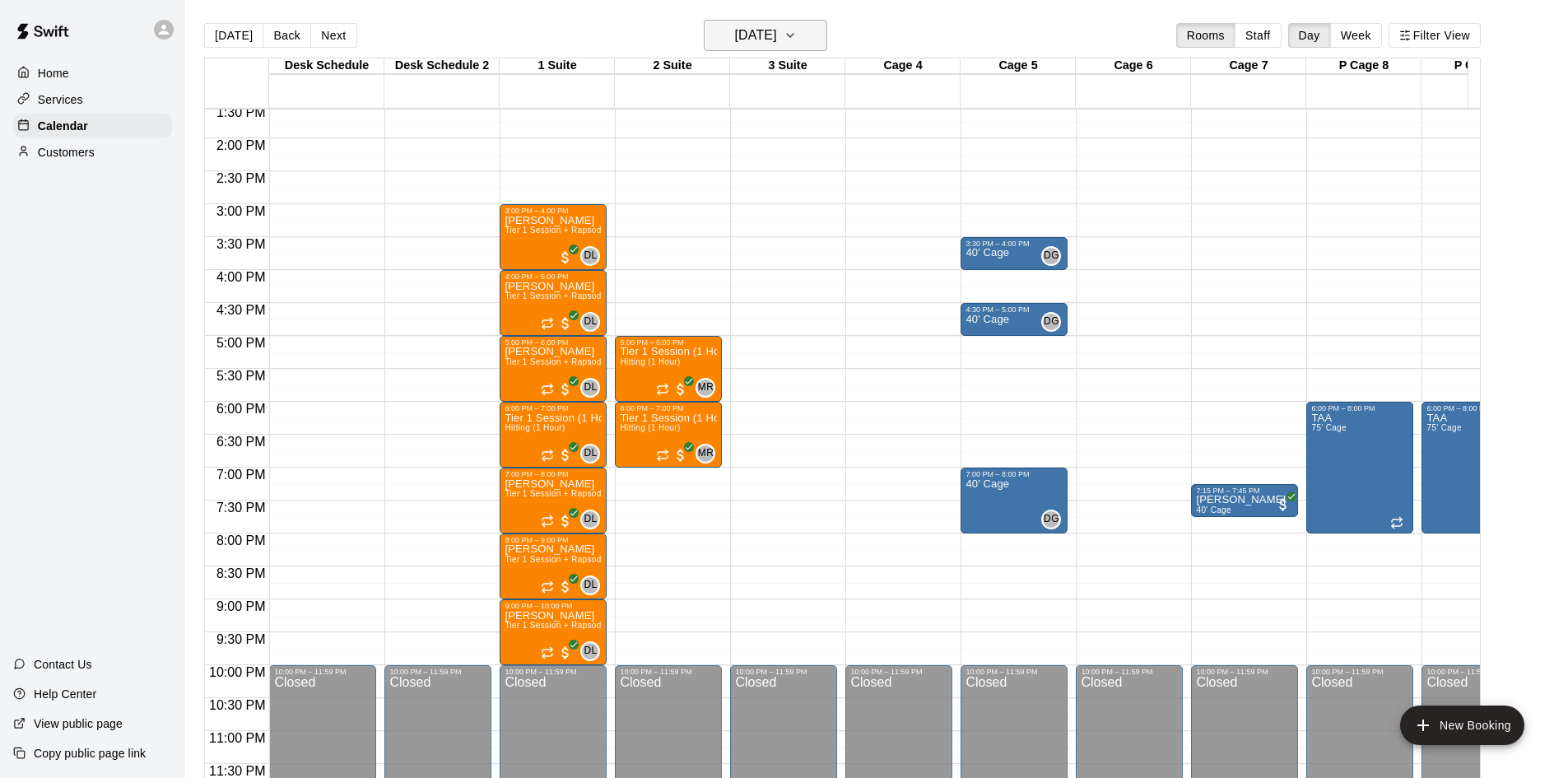
click at [774, 36] on h6 "[DATE]" at bounding box center [756, 34] width 42 height 23
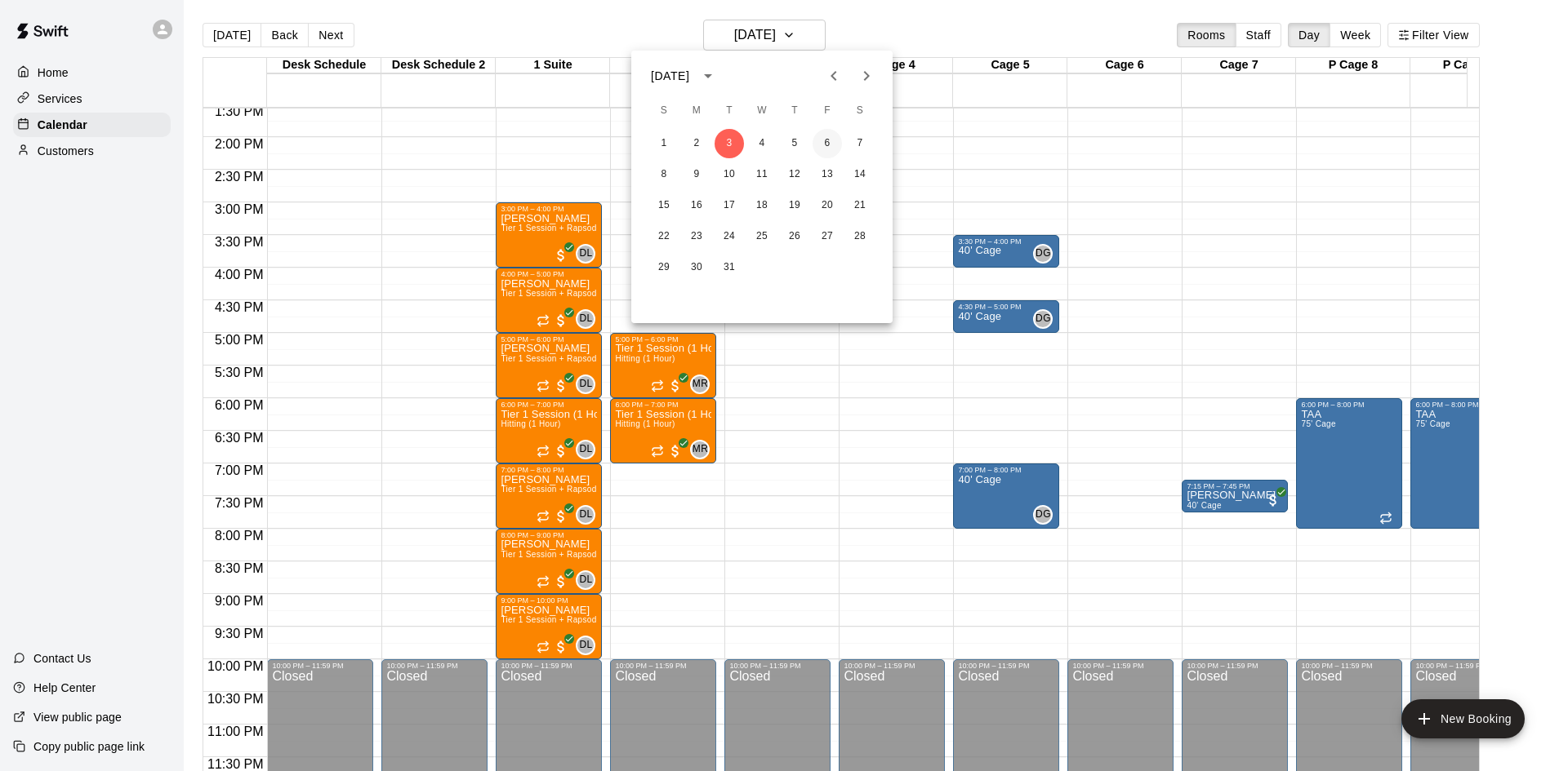
click at [830, 140] on button "6" at bounding box center [827, 143] width 30 height 30
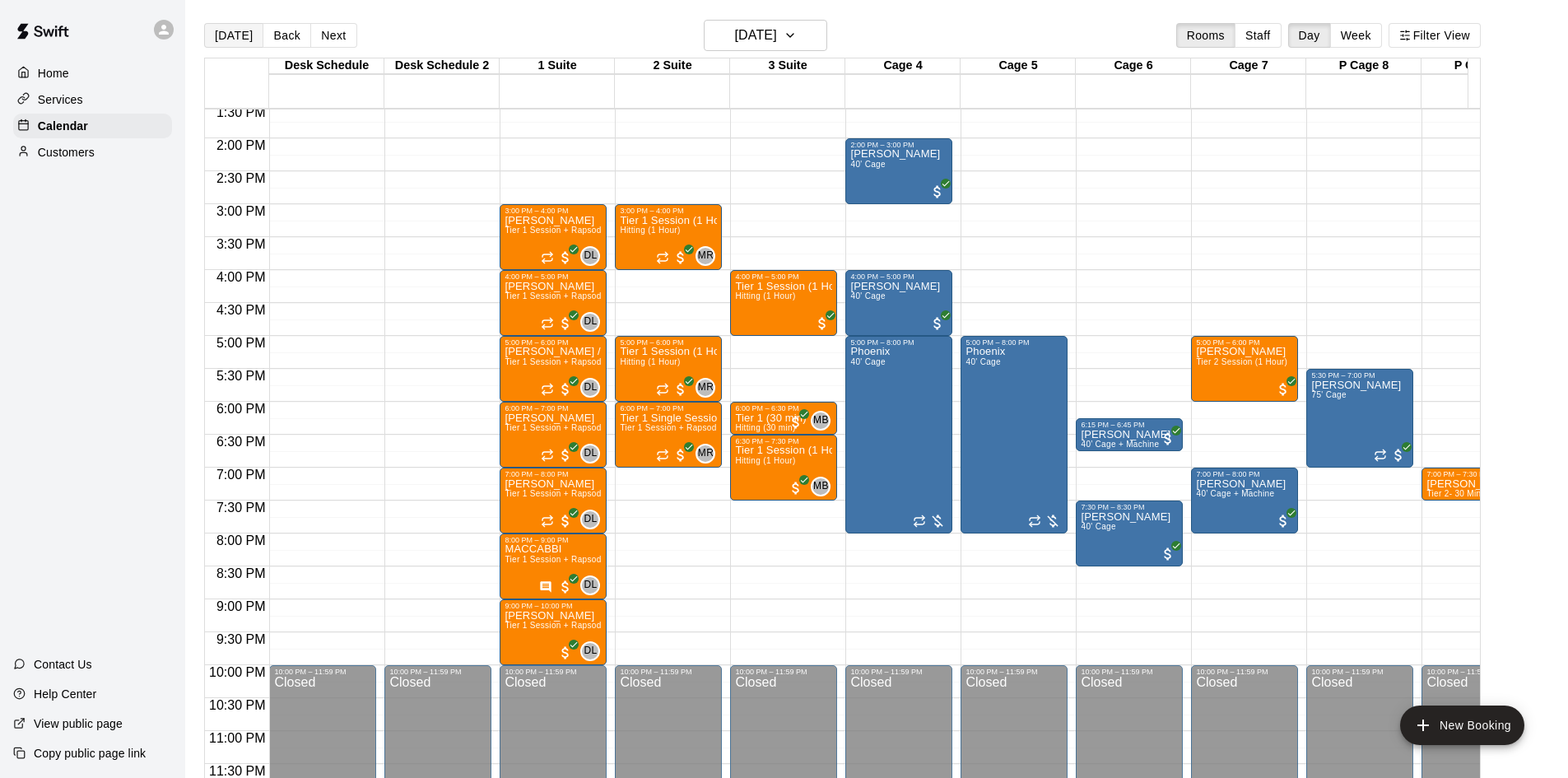
click at [239, 25] on button "[DATE]" at bounding box center [234, 34] width 60 height 24
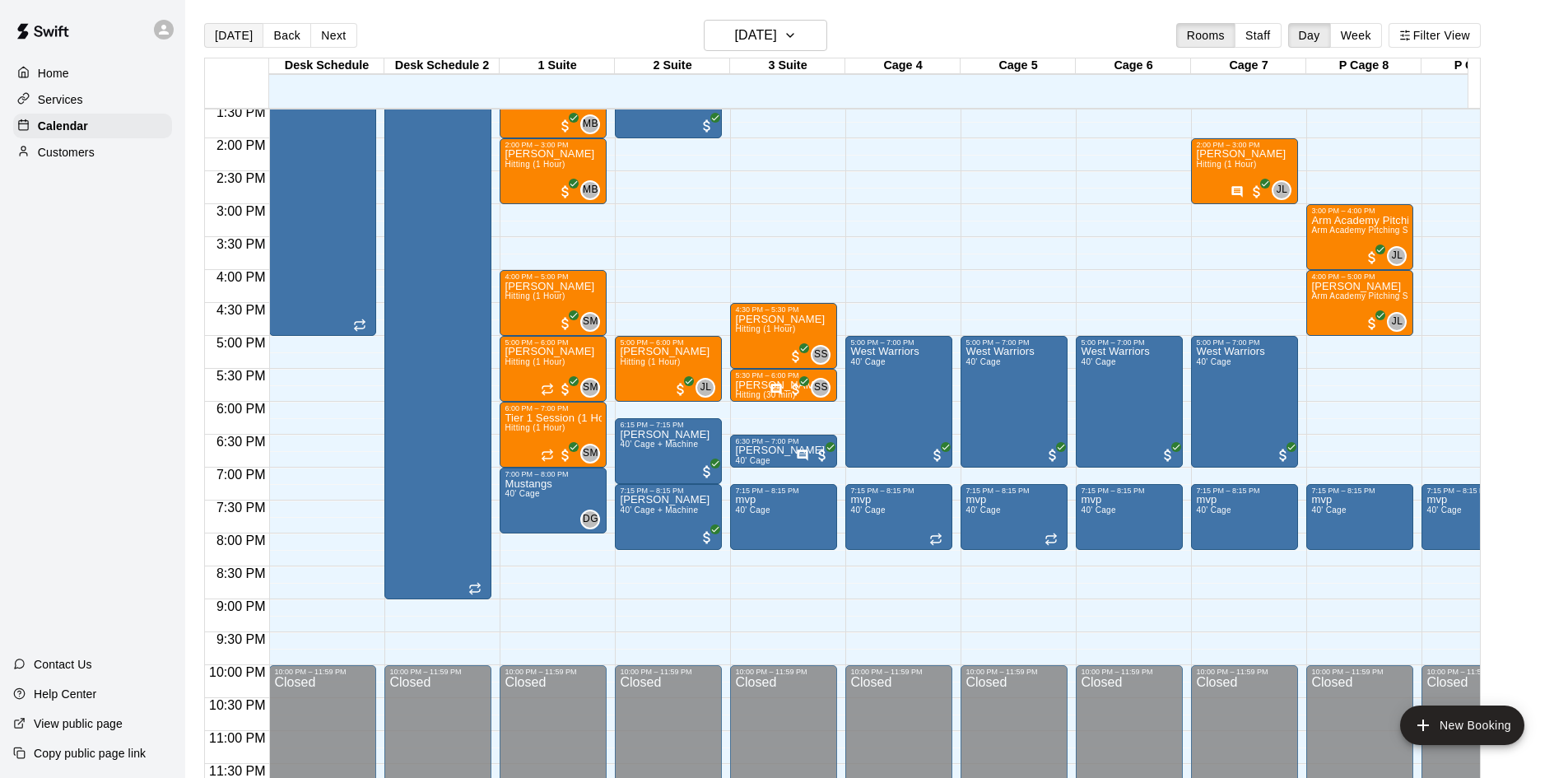
click at [228, 39] on button "[DATE]" at bounding box center [234, 34] width 60 height 24
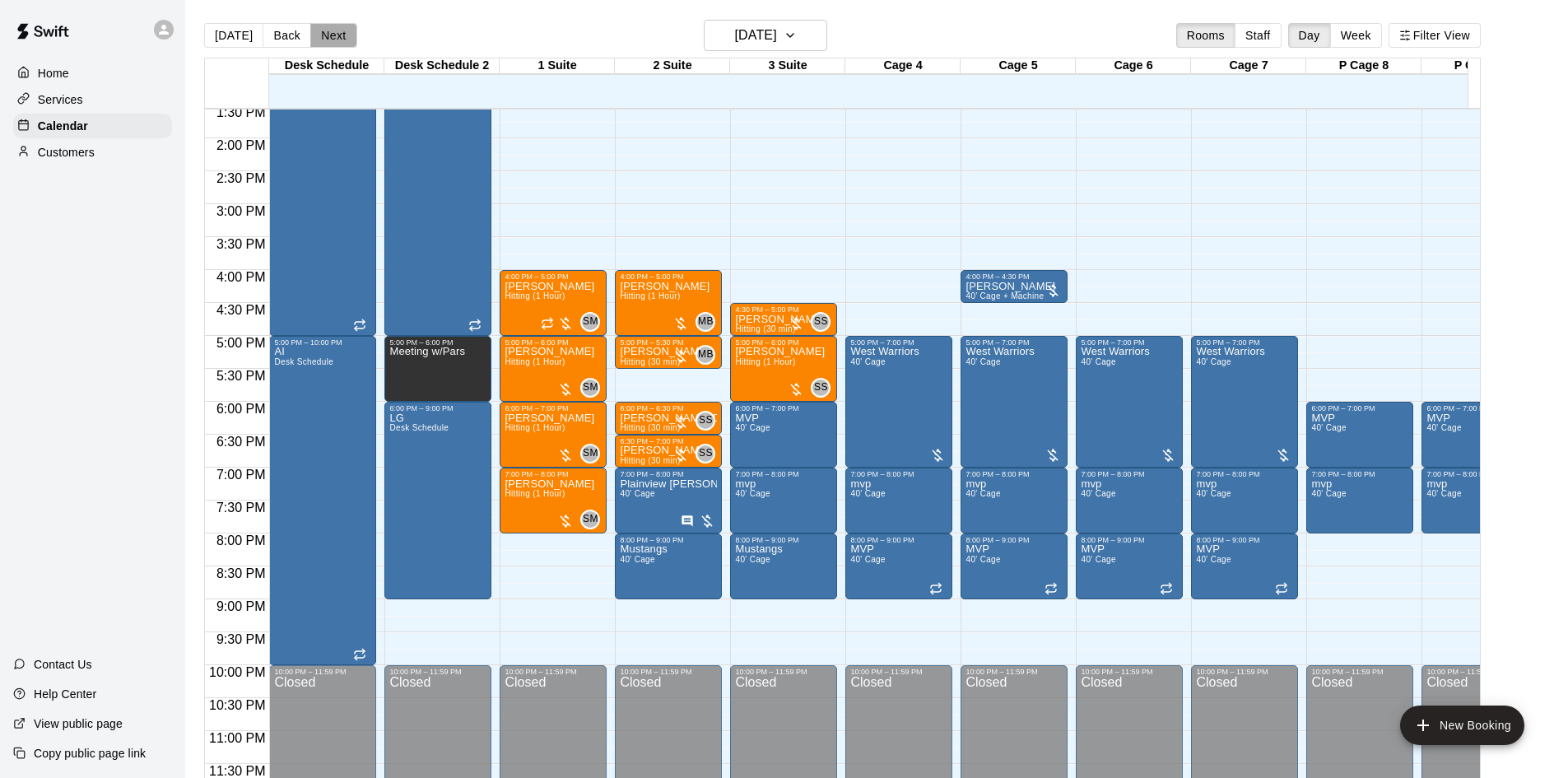
click at [337, 27] on button "Next" at bounding box center [333, 34] width 46 height 24
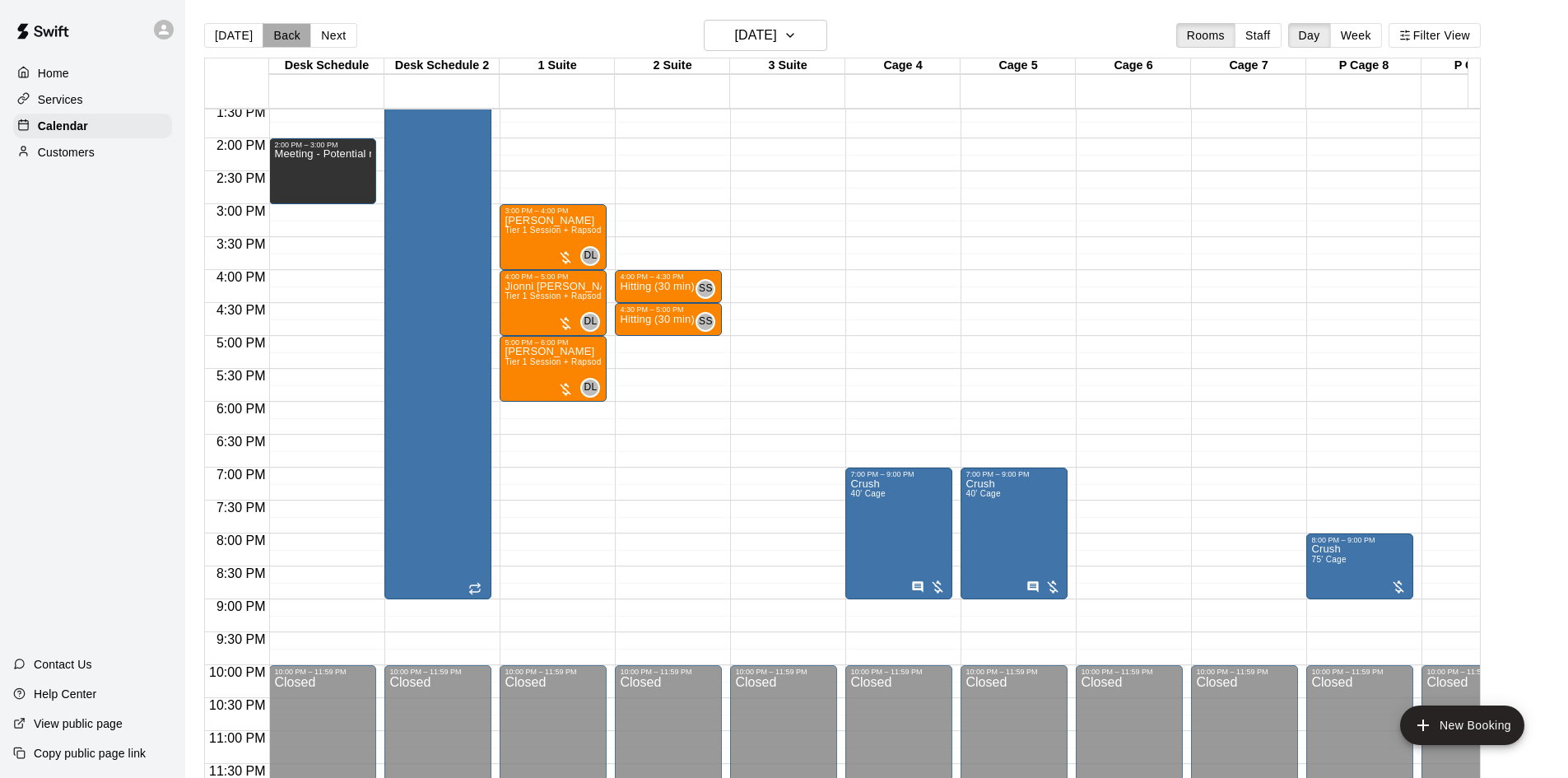
click at [279, 40] on button "Back" at bounding box center [287, 34] width 49 height 24
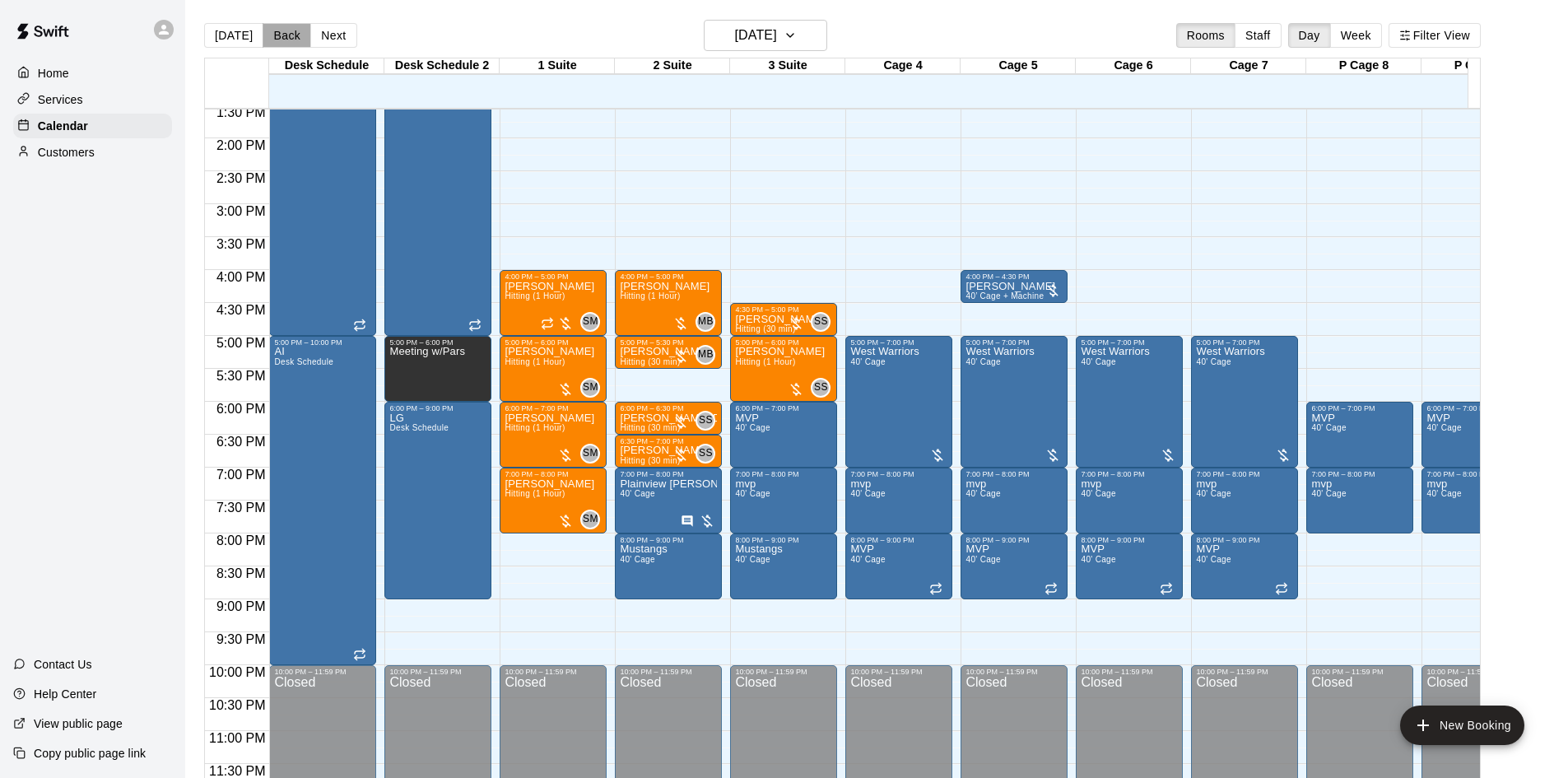
click at [279, 40] on button "Back" at bounding box center [287, 34] width 49 height 24
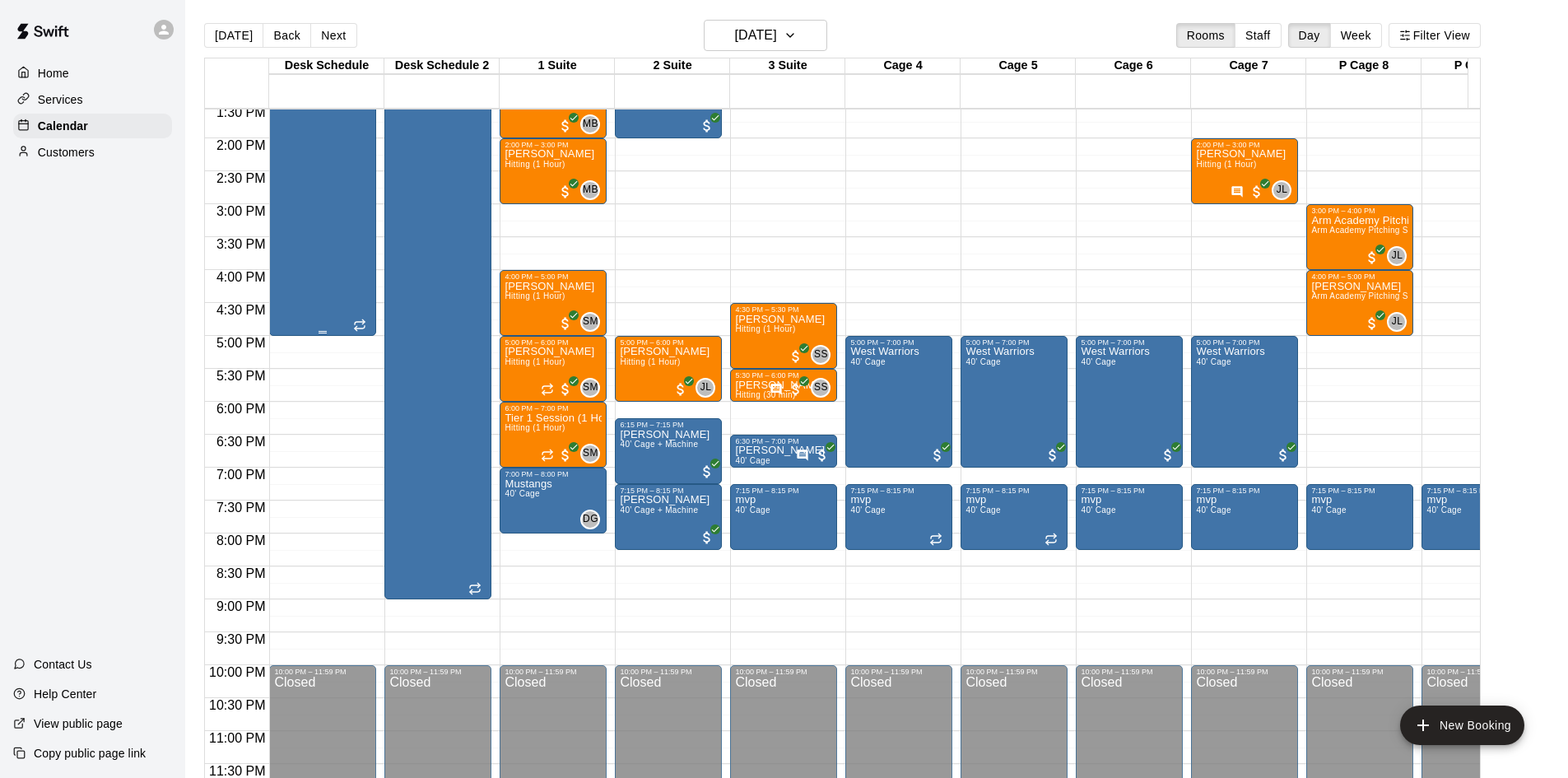
scroll to position [825, 0]
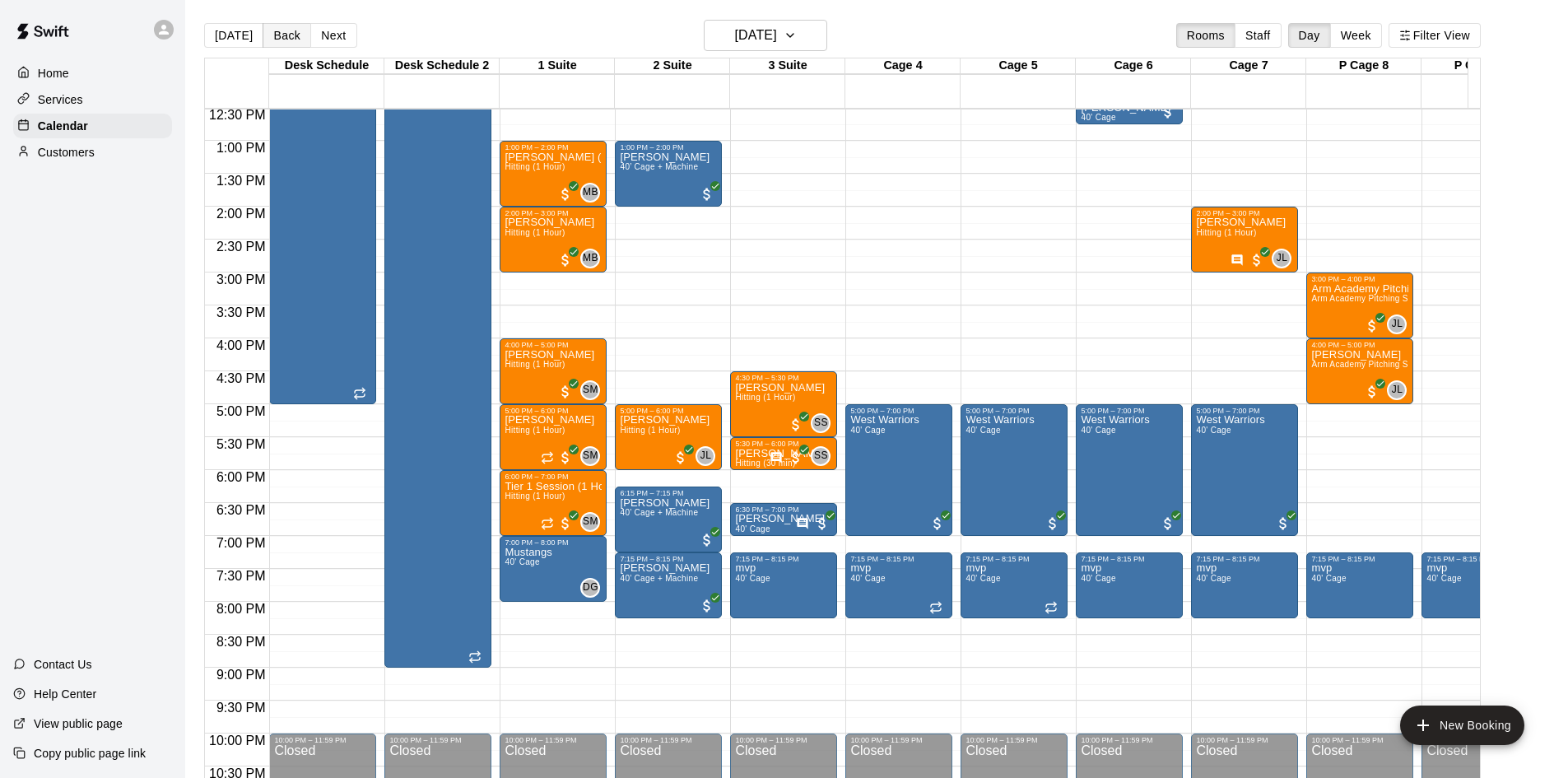
click at [267, 28] on button "Back" at bounding box center [287, 34] width 49 height 24
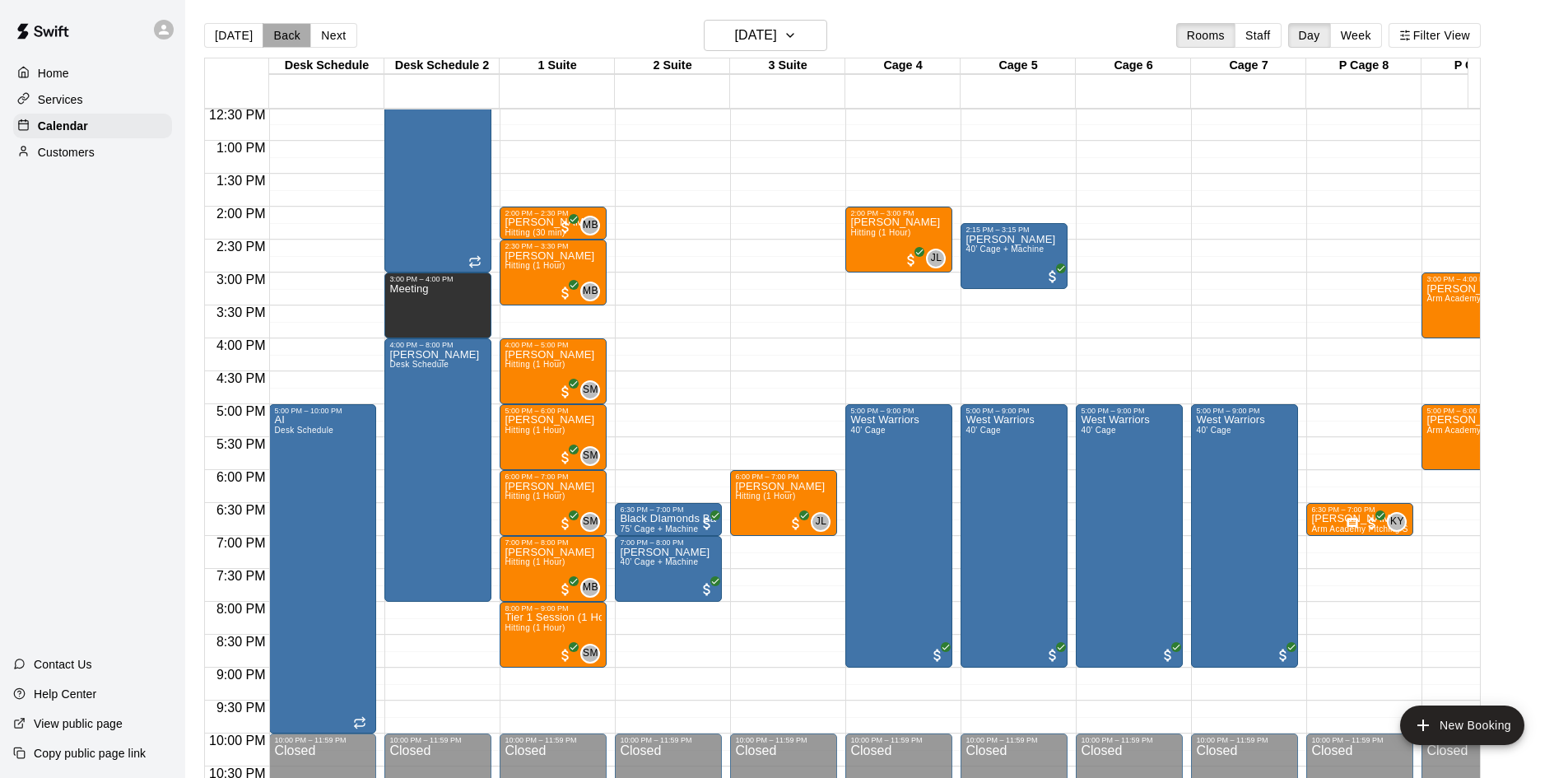
click at [278, 32] on button "Back" at bounding box center [287, 34] width 49 height 24
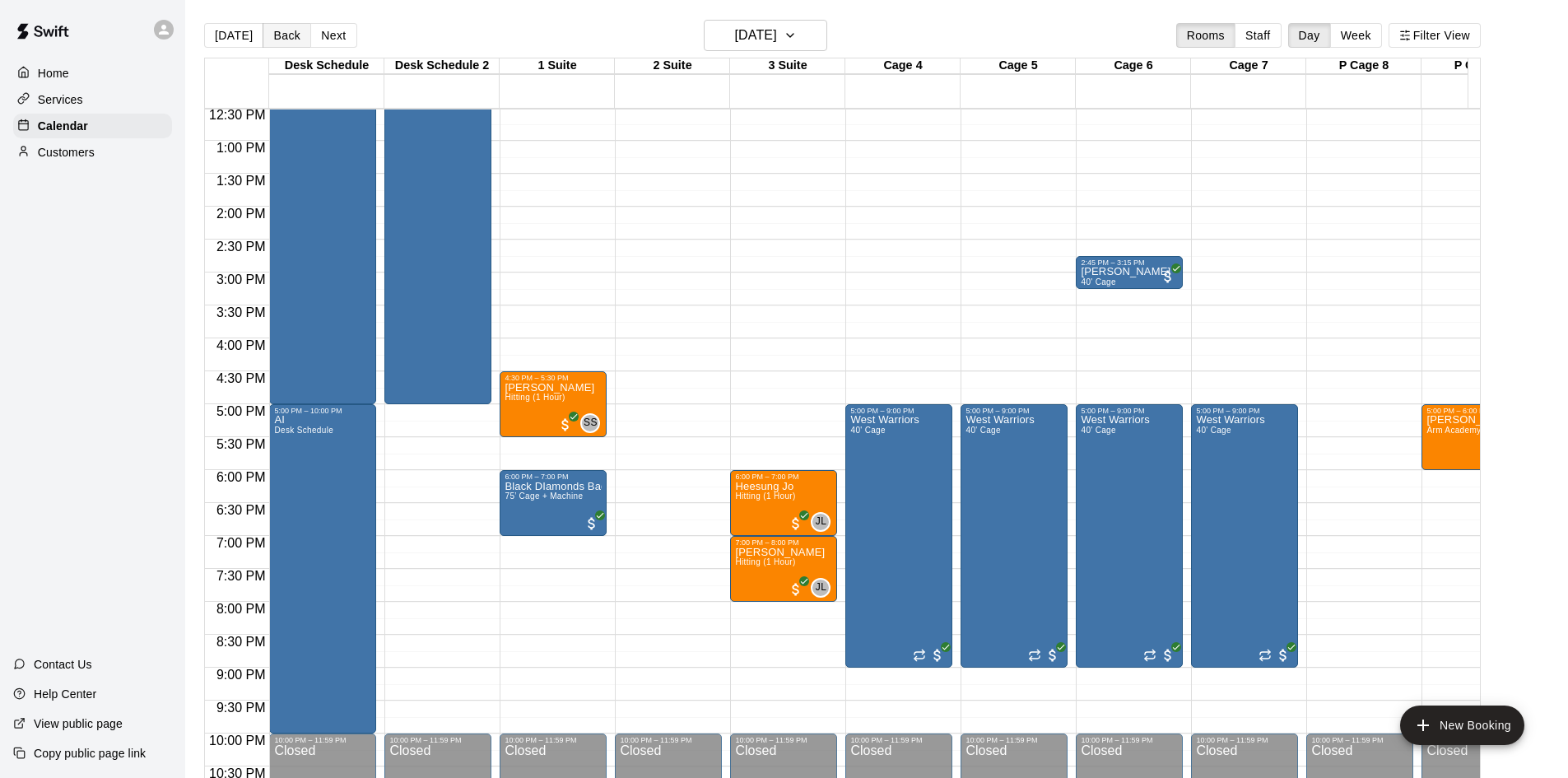
click at [278, 32] on button "Back" at bounding box center [287, 34] width 49 height 24
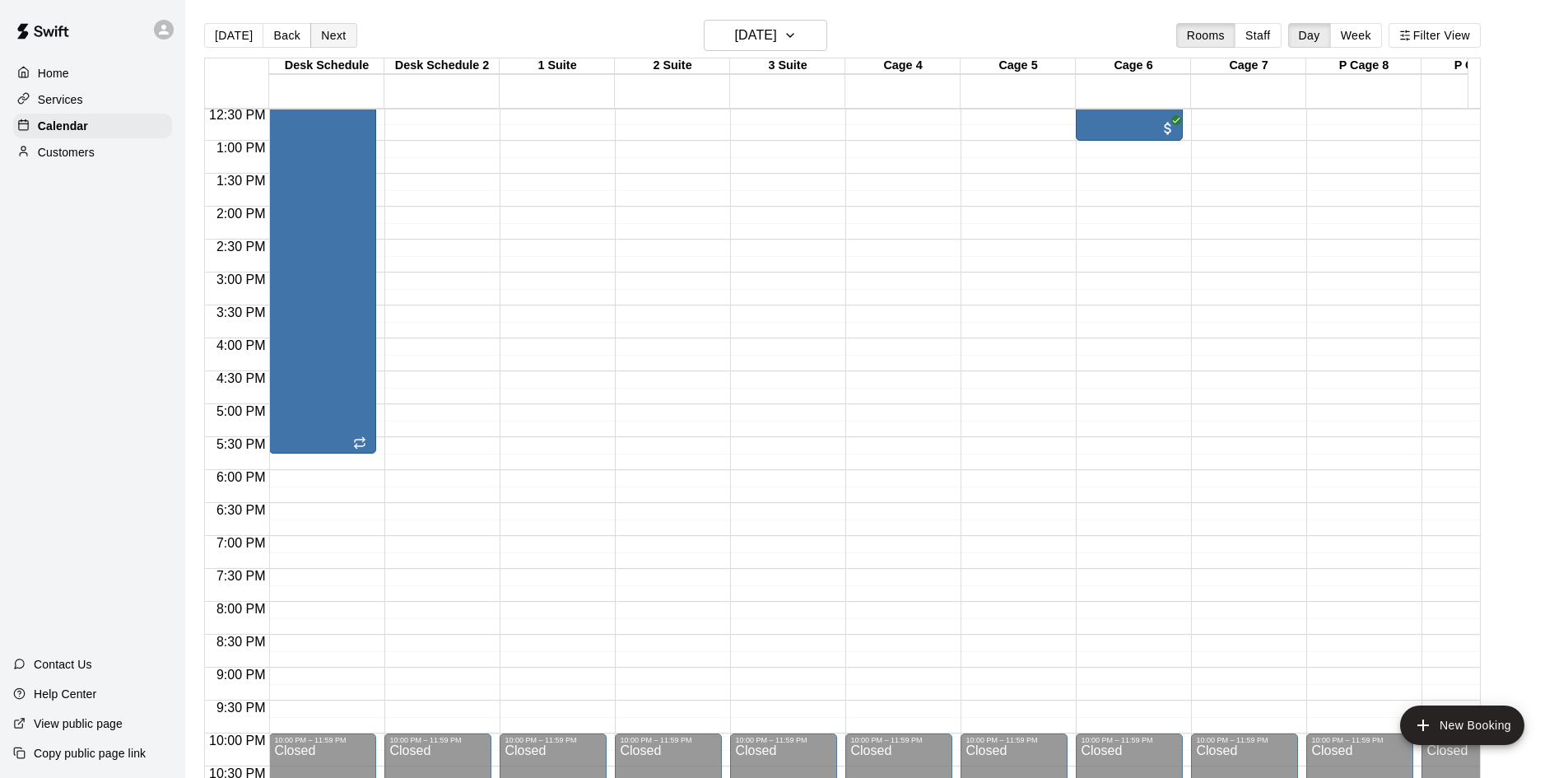
click at [334, 34] on button "Next" at bounding box center [333, 34] width 46 height 24
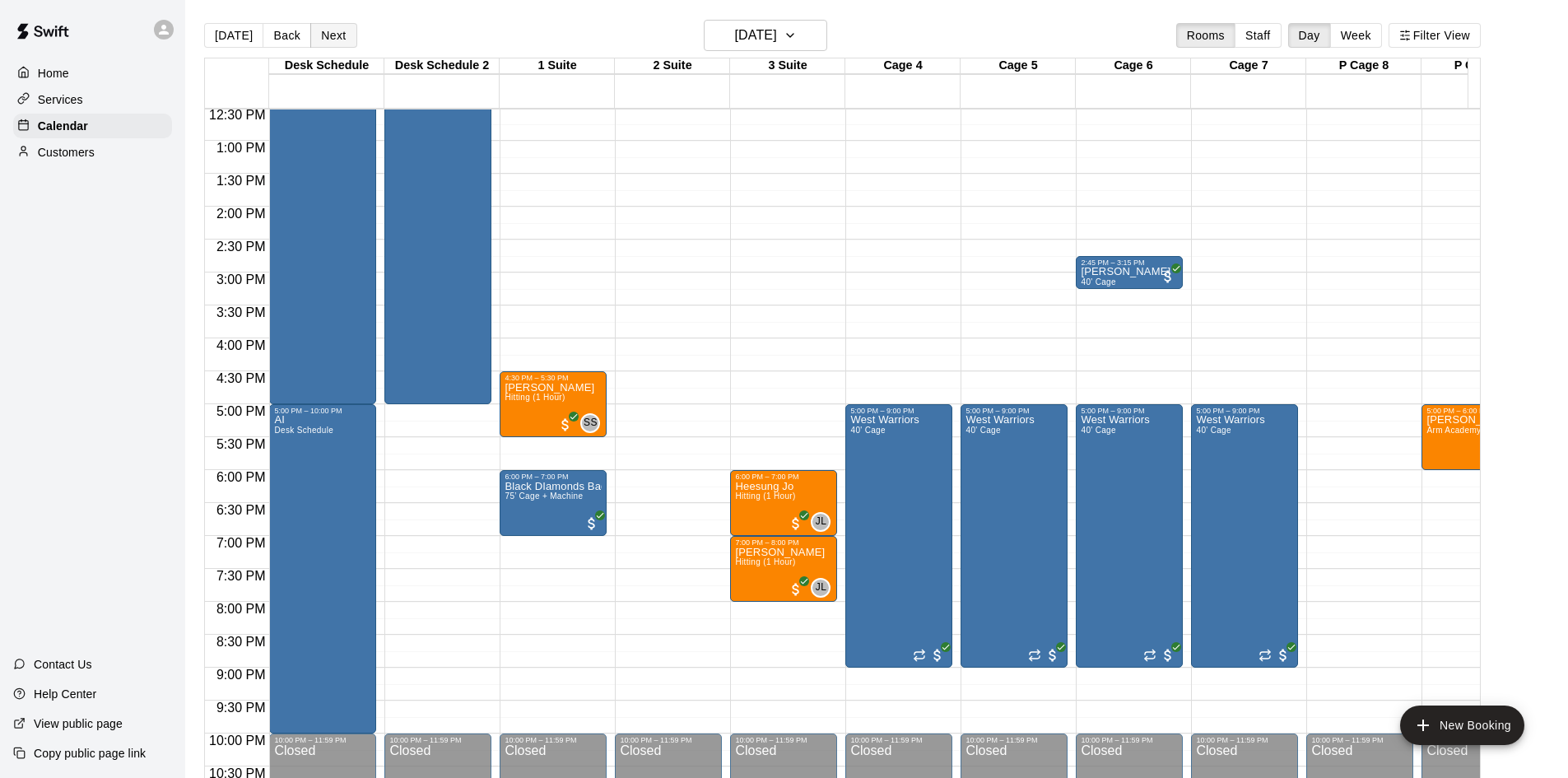
click at [334, 34] on button "Next" at bounding box center [333, 34] width 46 height 24
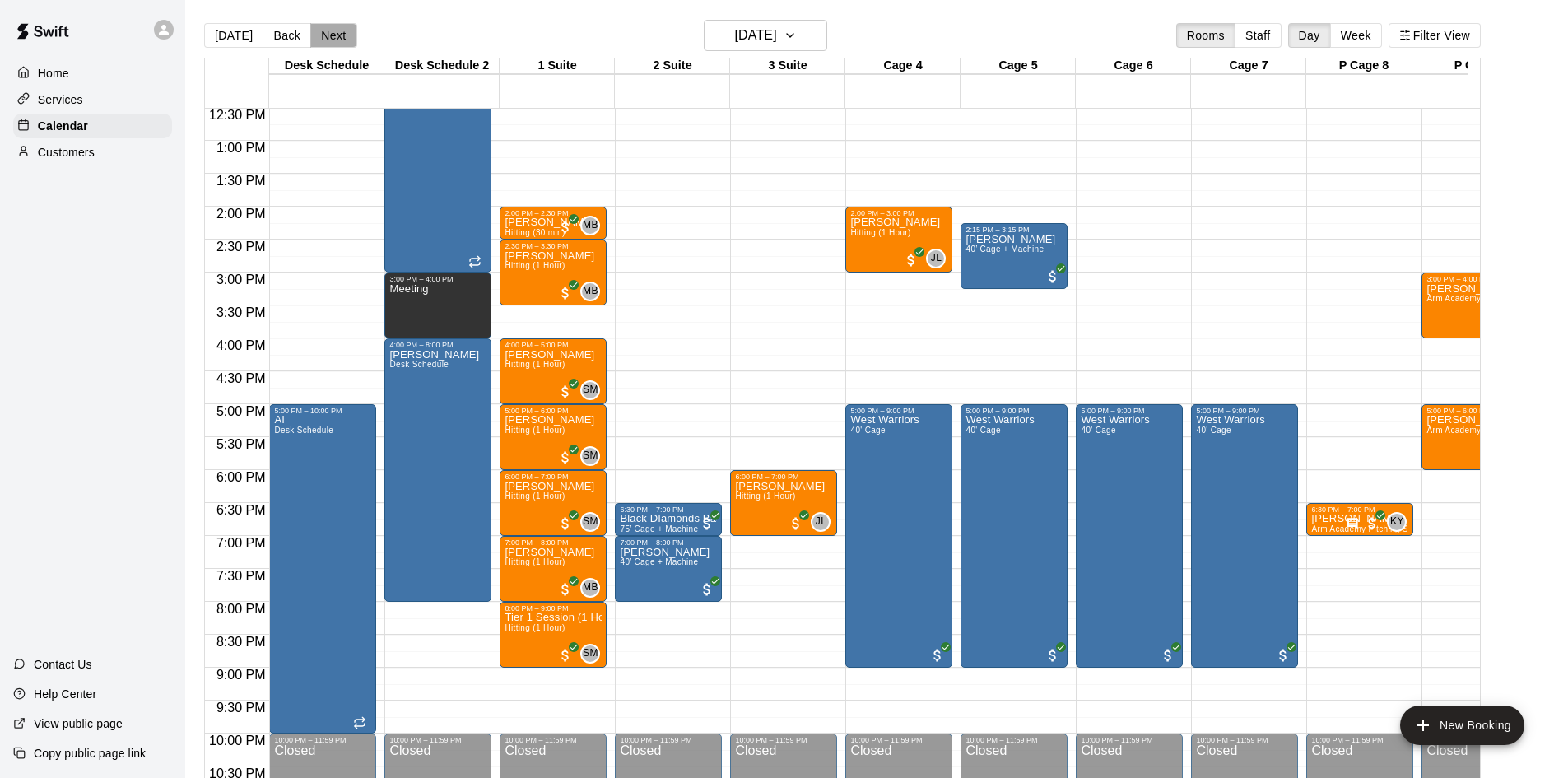
click at [334, 34] on button "Next" at bounding box center [333, 34] width 46 height 24
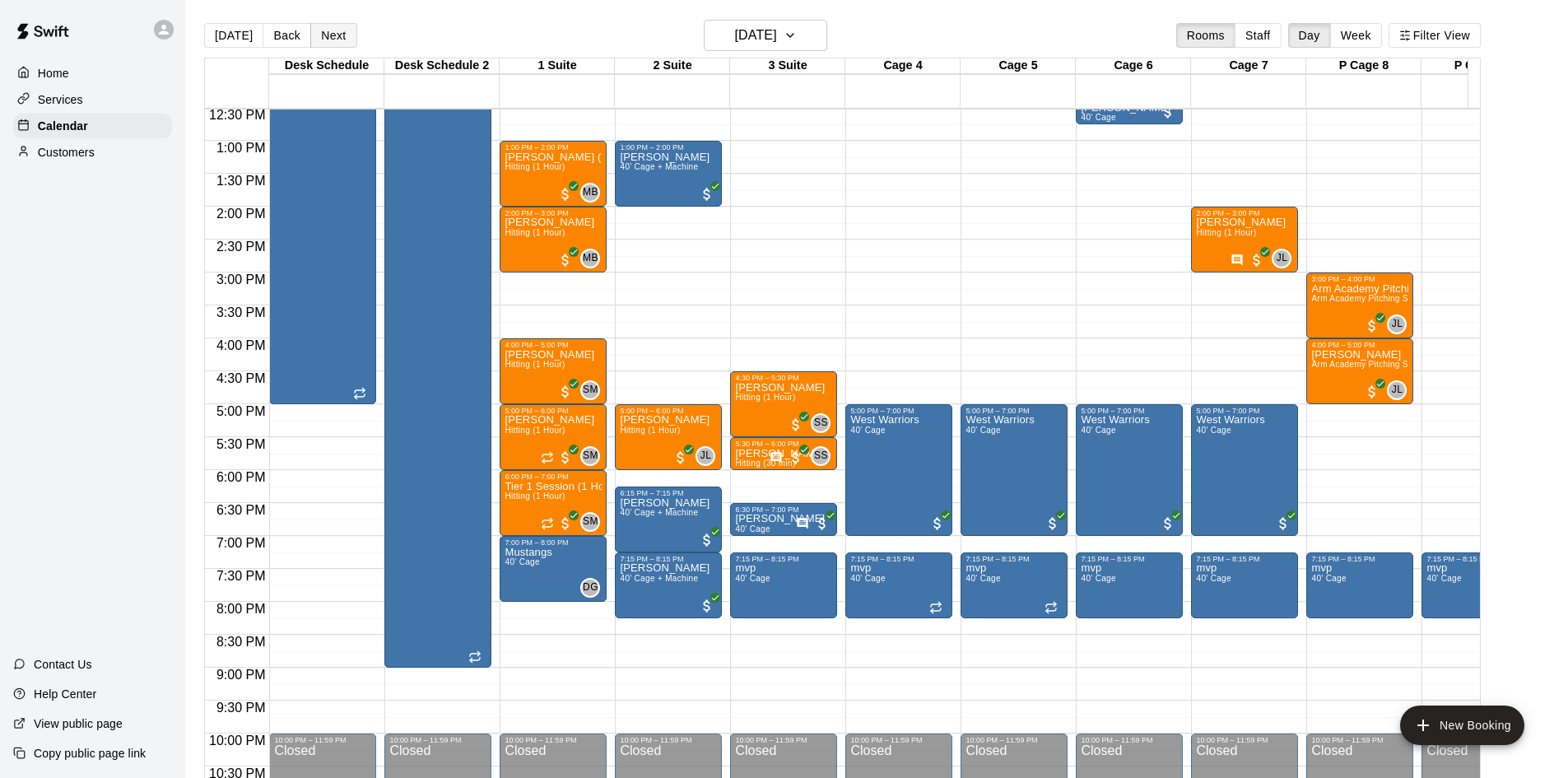
click at [334, 34] on button "Next" at bounding box center [333, 34] width 46 height 24
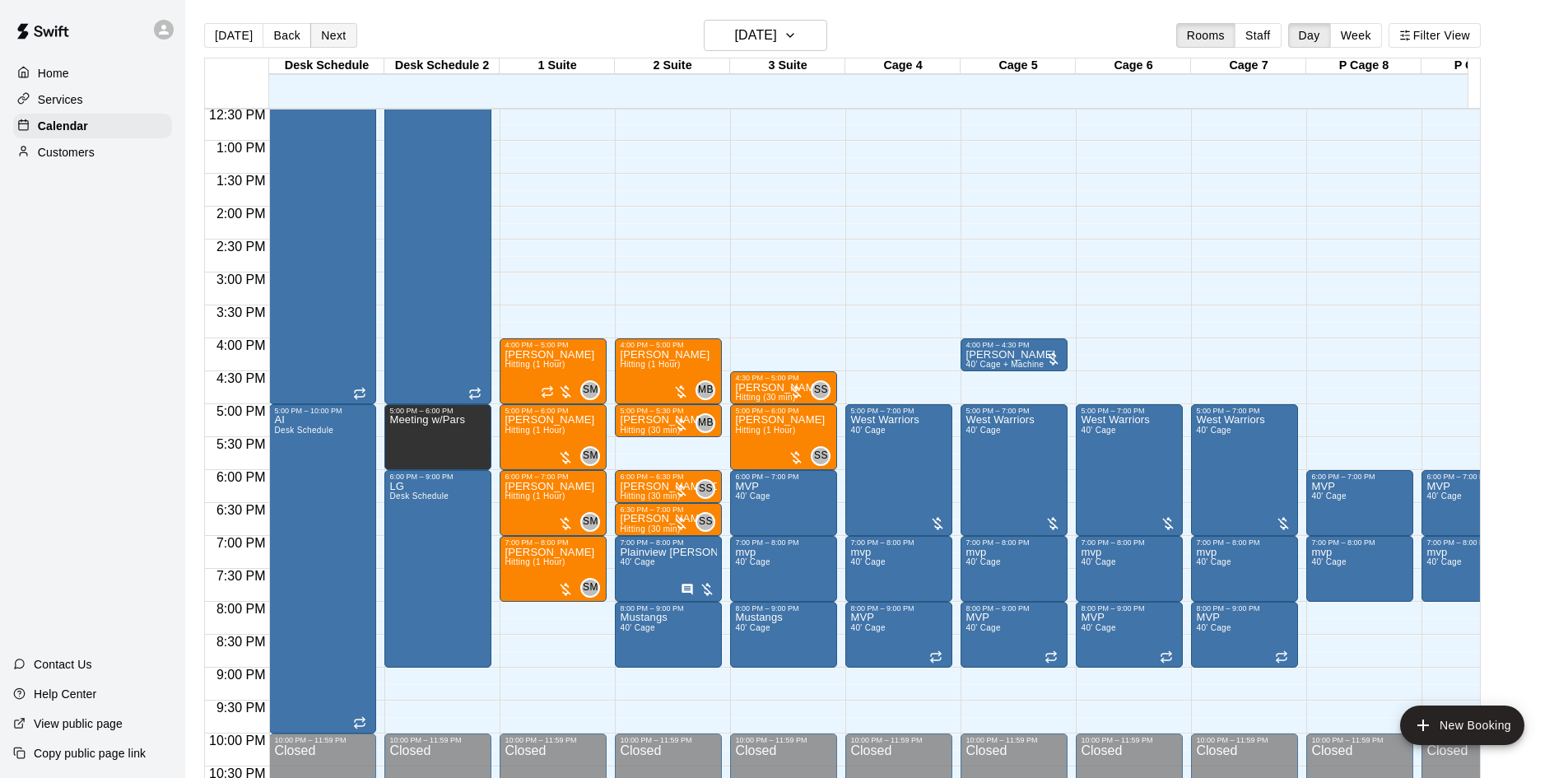
click at [334, 34] on button "Next" at bounding box center [333, 34] width 46 height 24
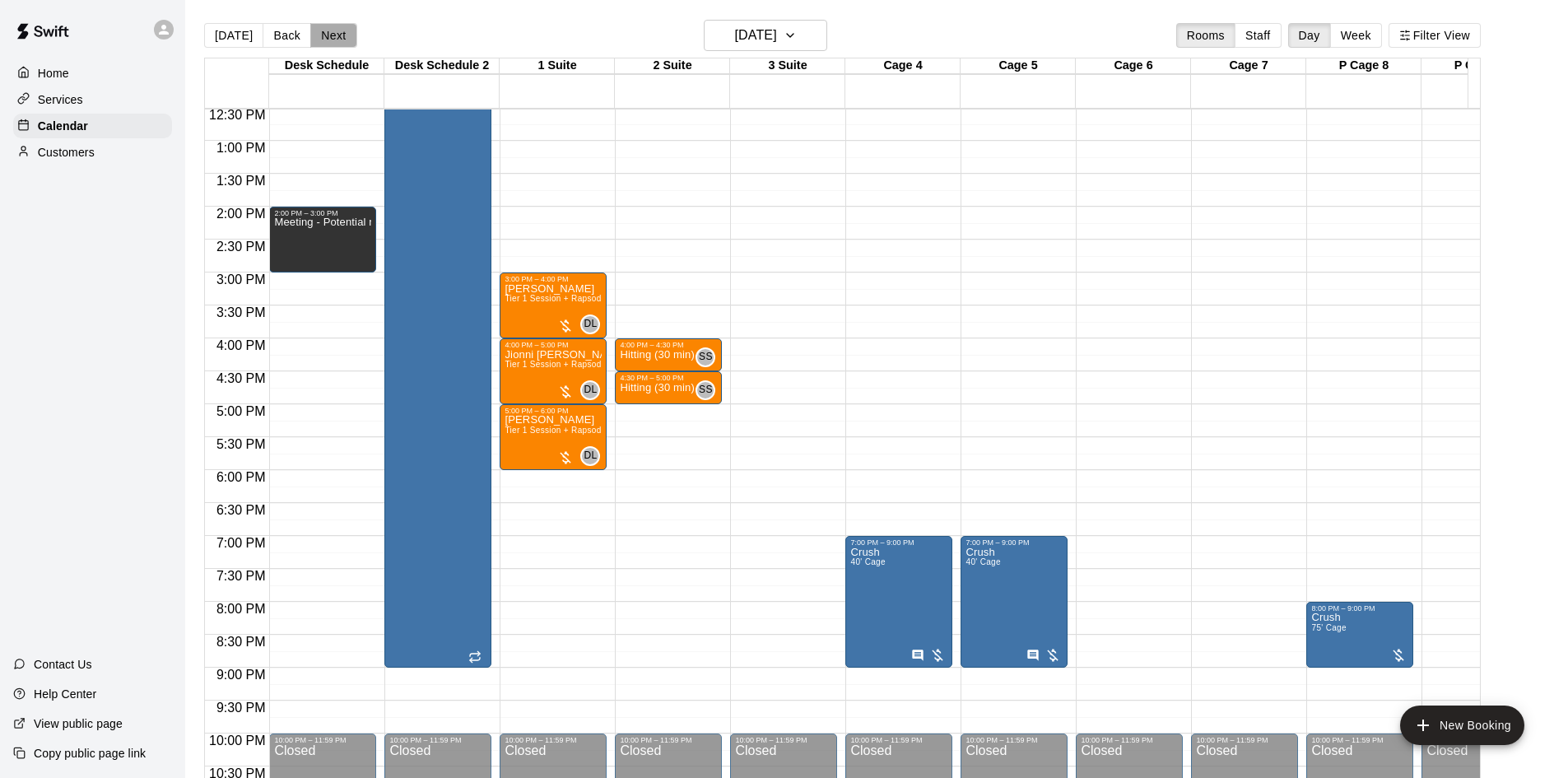
click at [334, 34] on button "Next" at bounding box center [333, 34] width 46 height 24
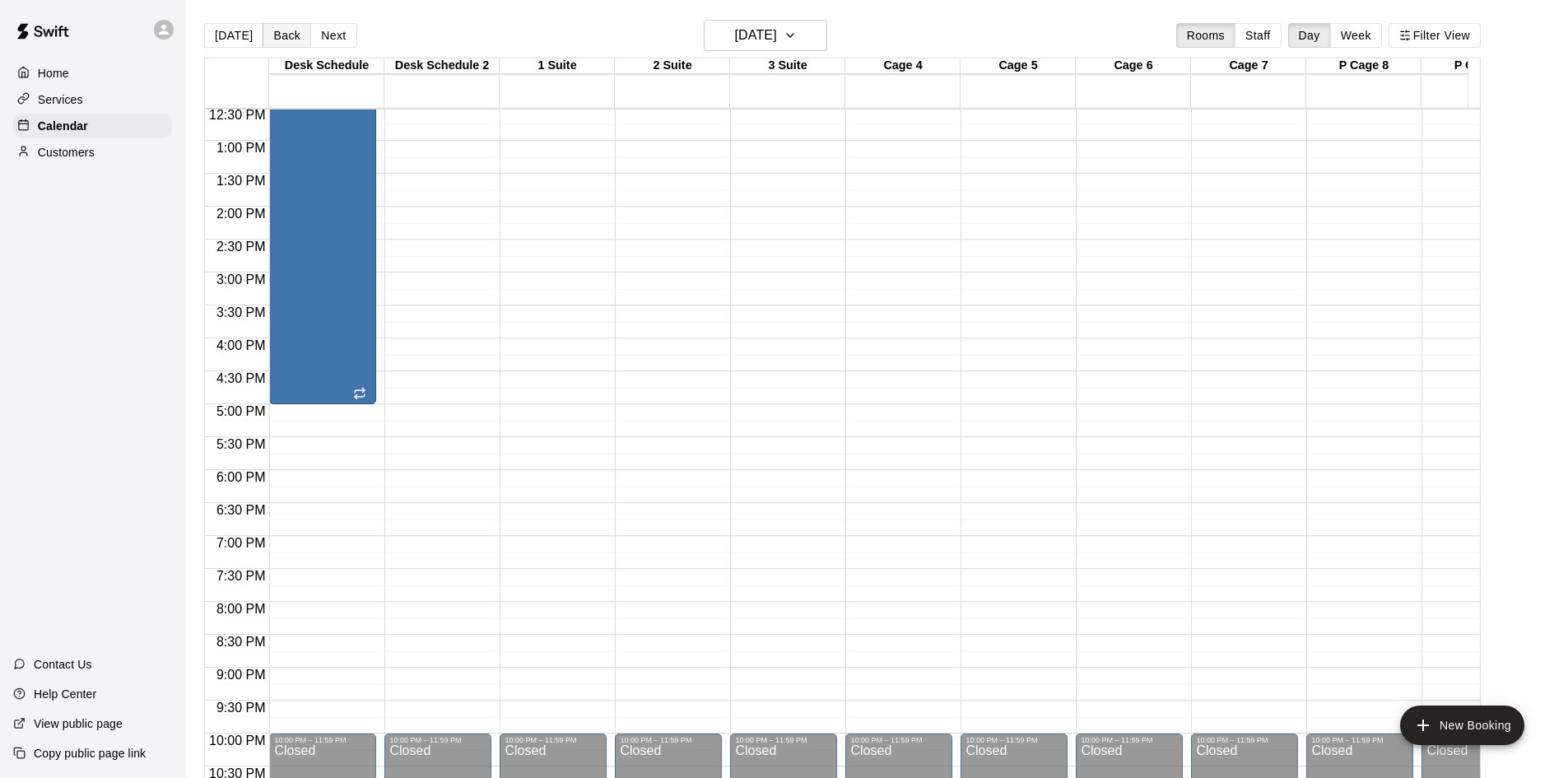
click at [297, 41] on button "Back" at bounding box center [287, 34] width 49 height 24
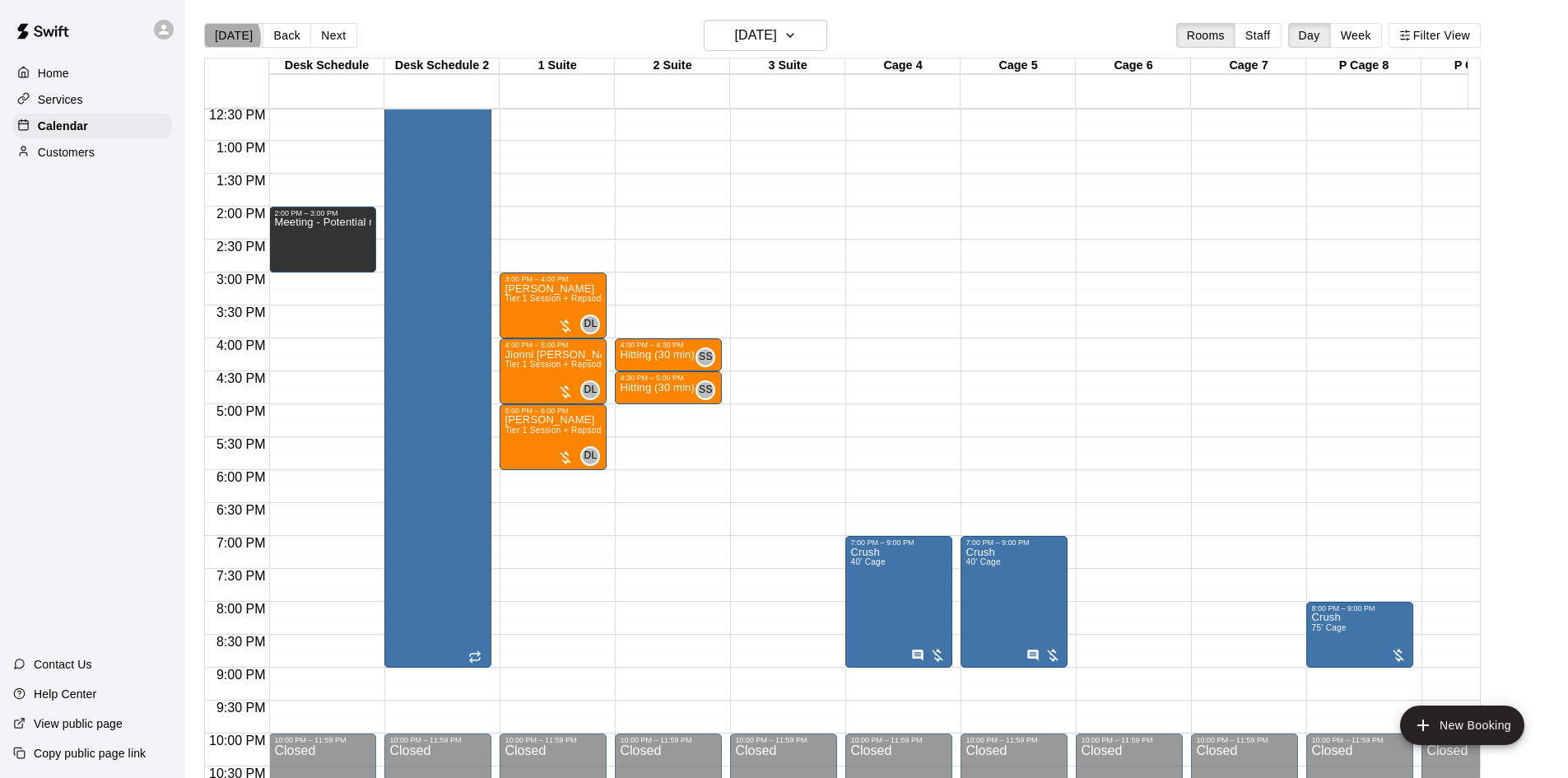
click at [226, 38] on button "[DATE]" at bounding box center [234, 34] width 60 height 24
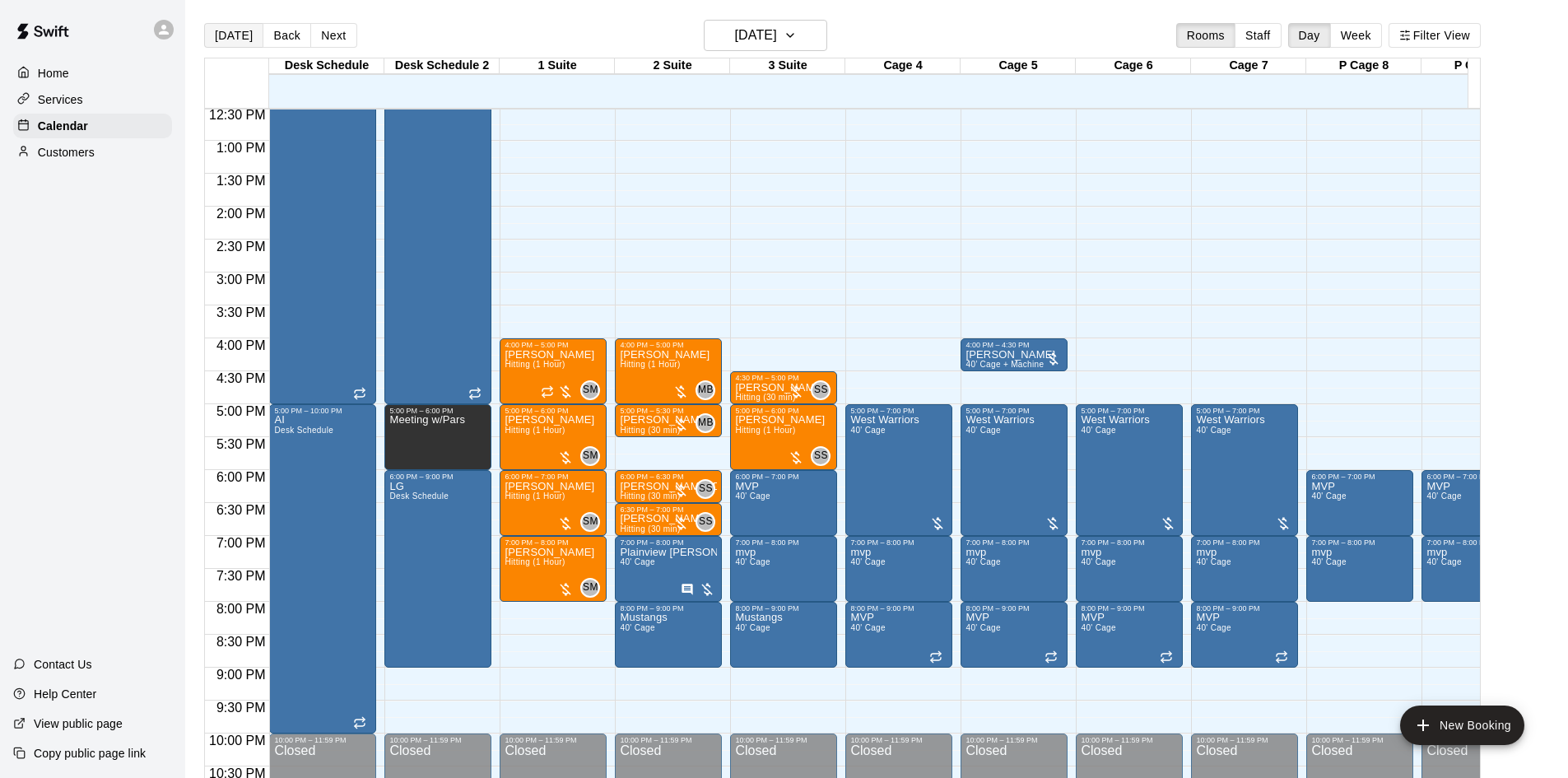
click at [246, 39] on button "[DATE]" at bounding box center [234, 34] width 60 height 24
